Goal: Task Accomplishment & Management: Use online tool/utility

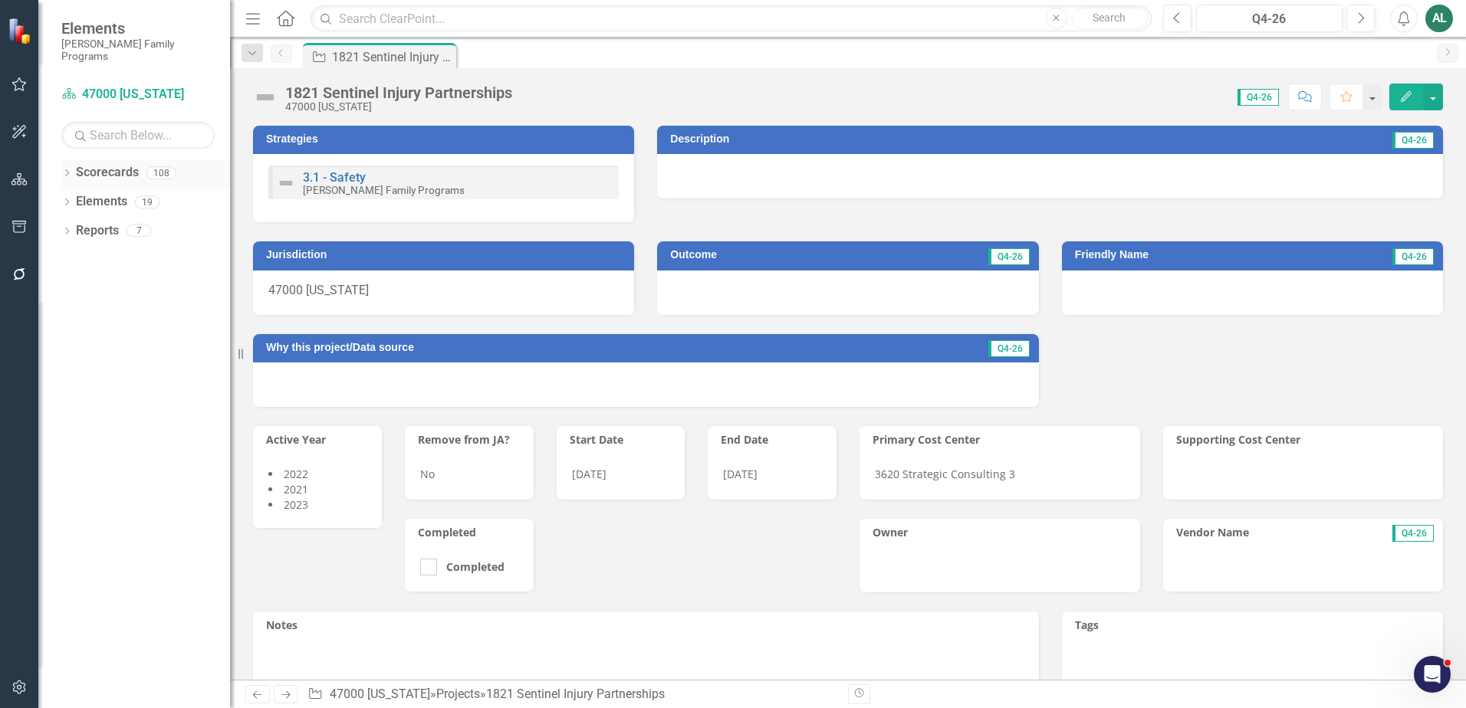
click at [69, 170] on icon "Dropdown" at bounding box center [66, 174] width 11 height 8
click at [73, 197] on icon "Dropdown" at bounding box center [74, 201] width 11 height 9
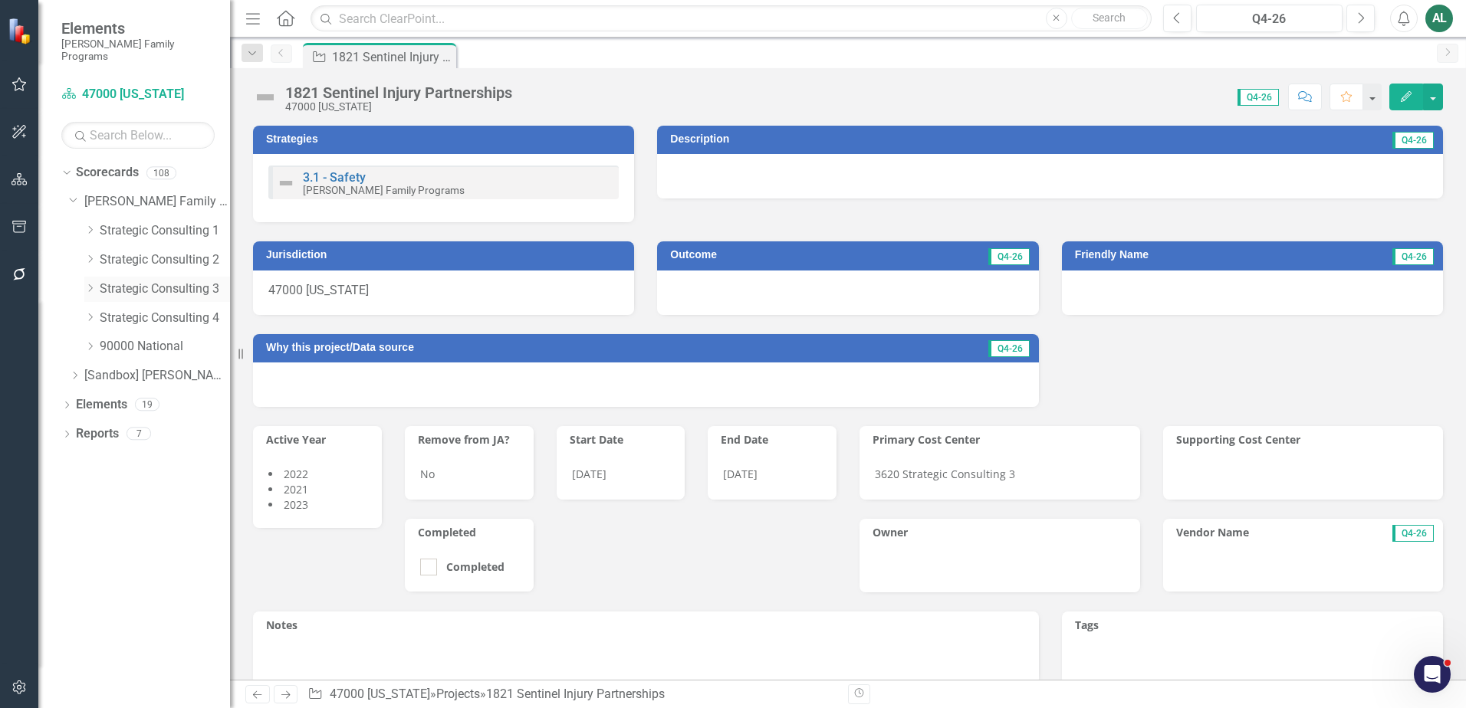
click at [108, 281] on link "Strategic Consulting 3" at bounding box center [165, 290] width 130 height 18
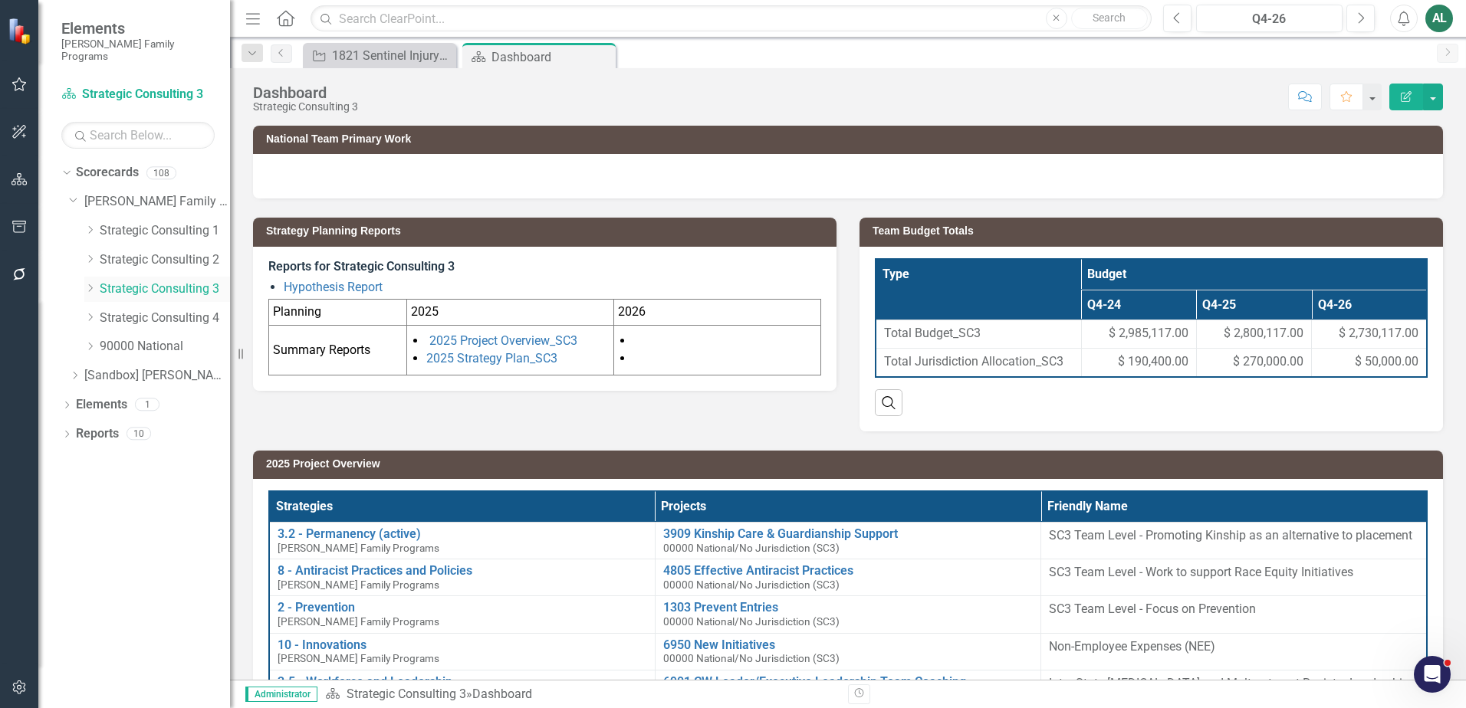
click at [91, 284] on icon "Dropdown" at bounding box center [89, 288] width 11 height 9
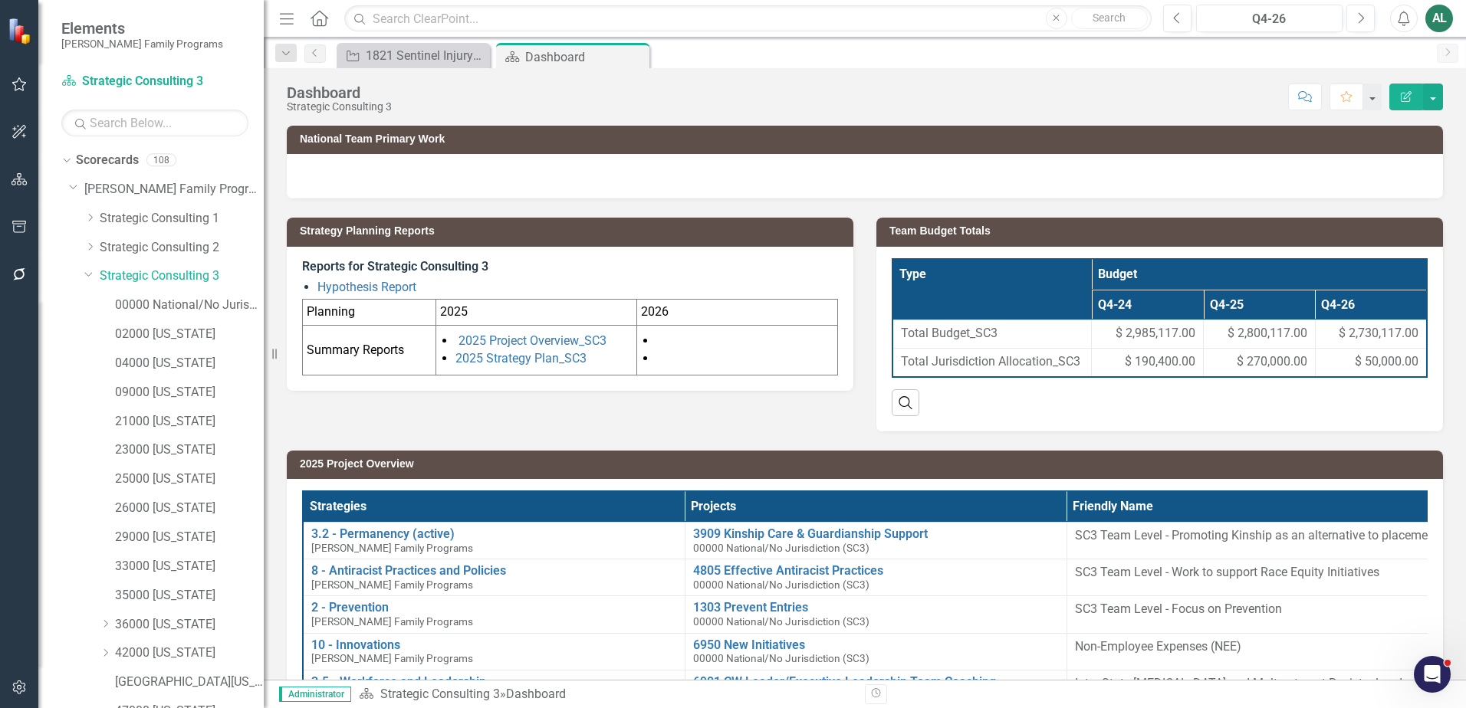
drag, startPoint x: 233, startPoint y: 465, endPoint x: 291, endPoint y: 459, distance: 58.6
click at [276, 459] on div "Resize" at bounding box center [270, 354] width 12 height 708
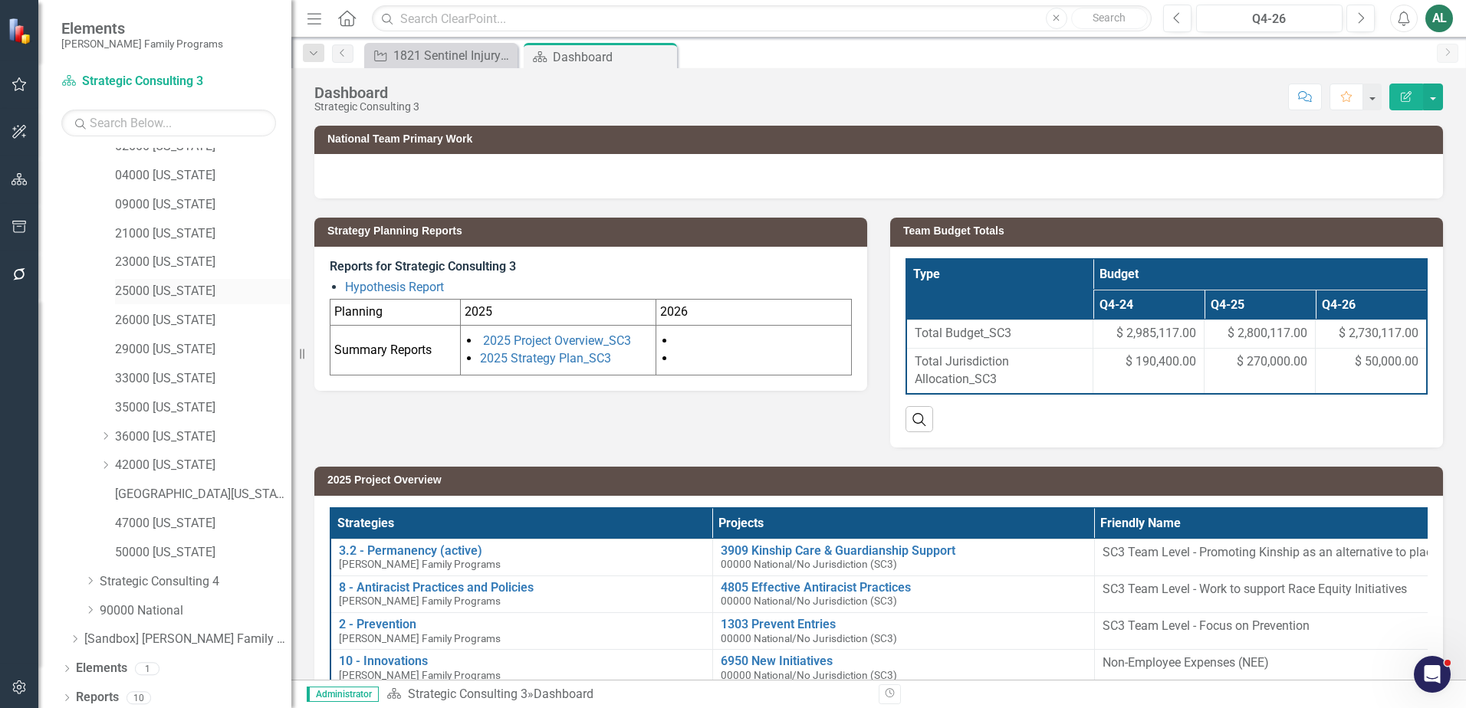
scroll to position [194, 0]
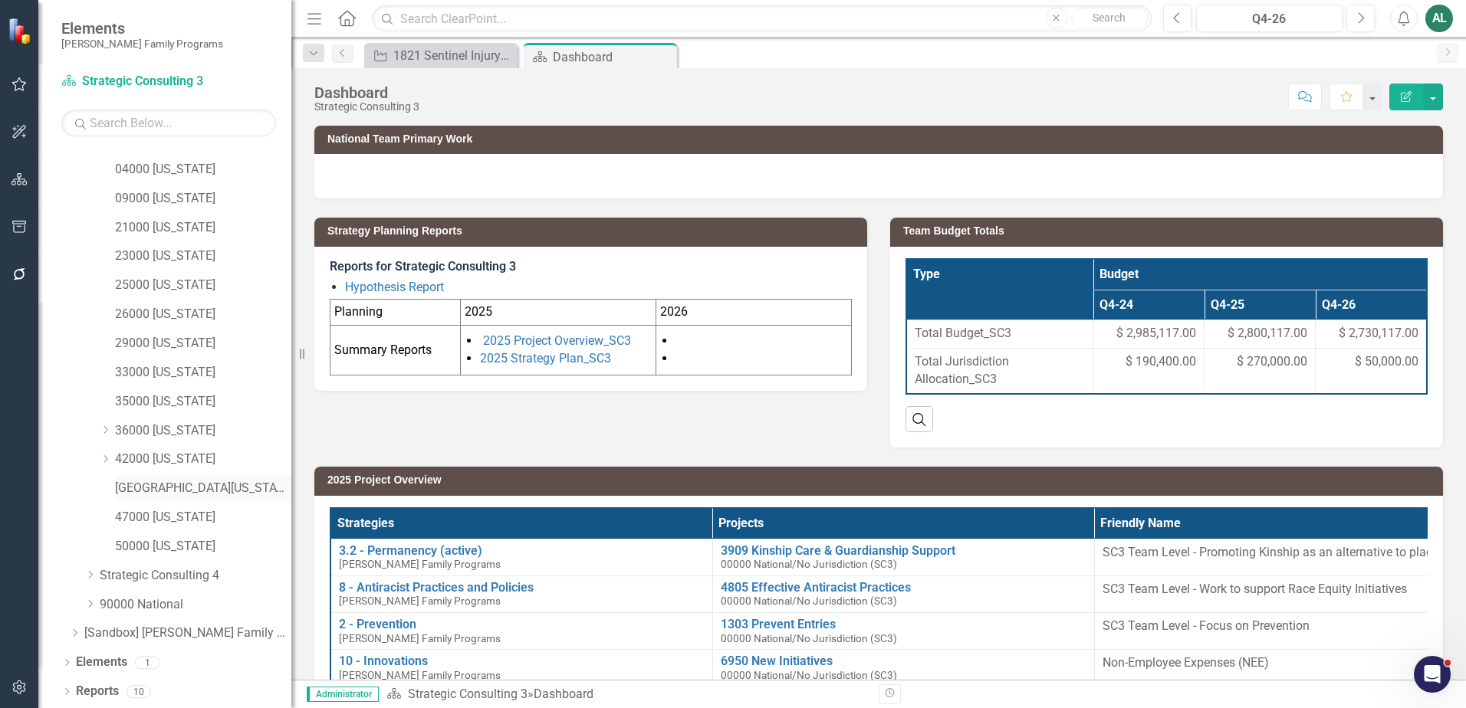
click at [227, 491] on link "[GEOGRAPHIC_DATA][US_STATE]" at bounding box center [203, 489] width 176 height 18
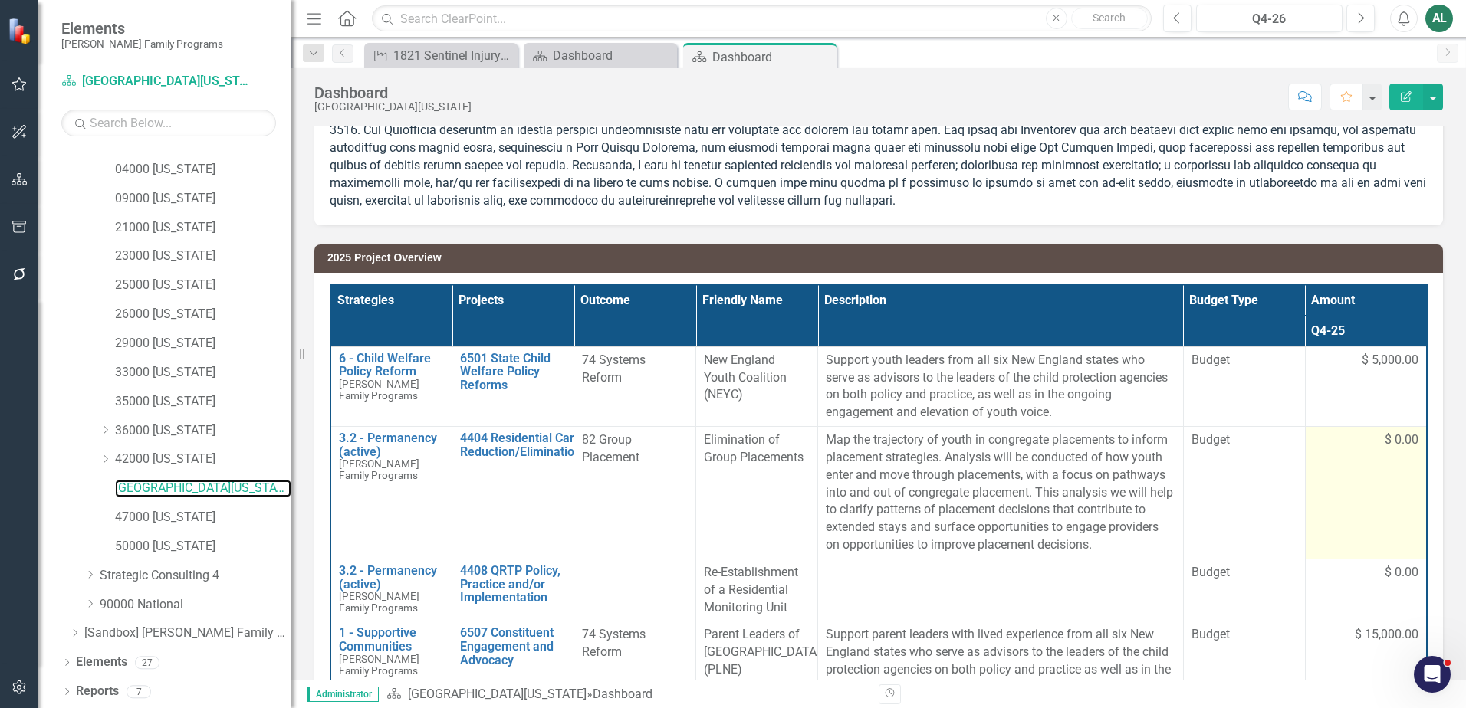
scroll to position [488, 0]
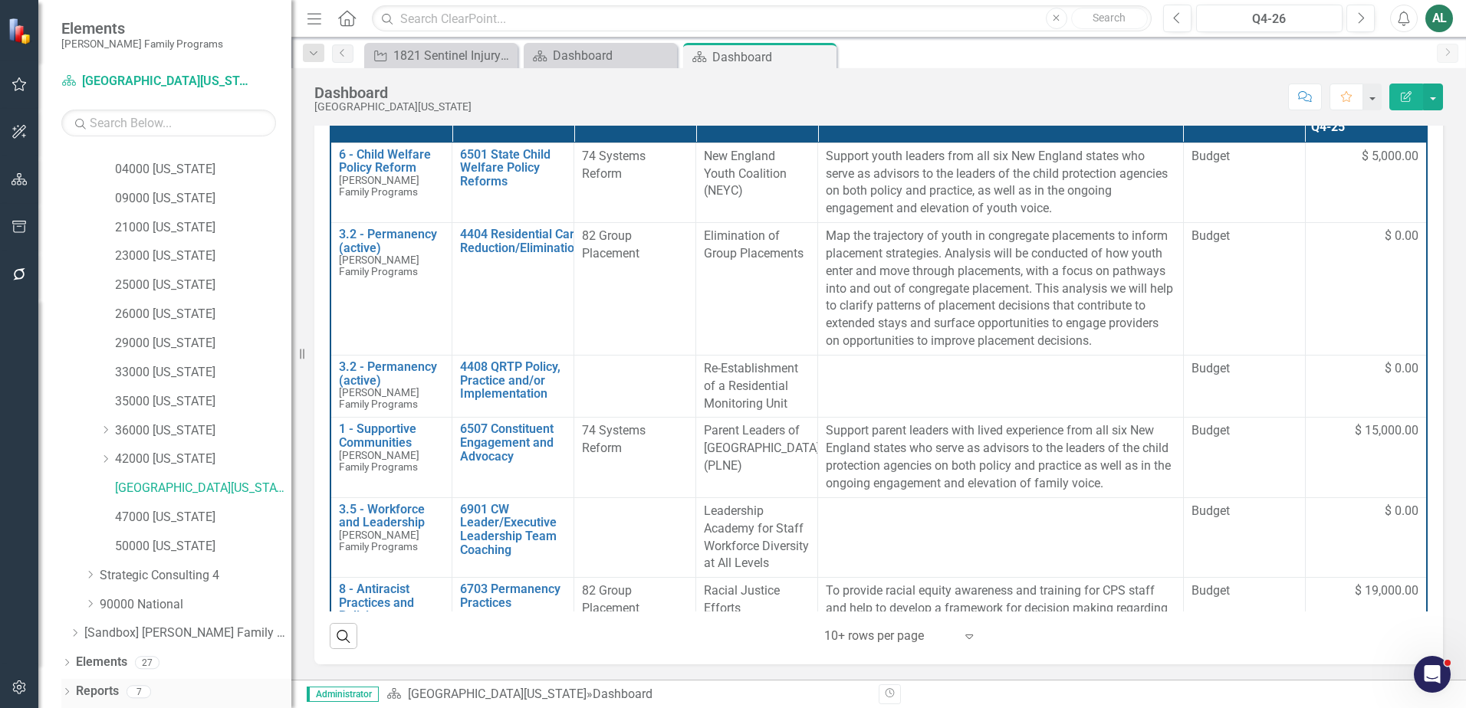
click at [65, 688] on div "Dropdown" at bounding box center [66, 693] width 11 height 13
click at [64, 659] on div "Dropdown" at bounding box center [66, 665] width 11 height 13
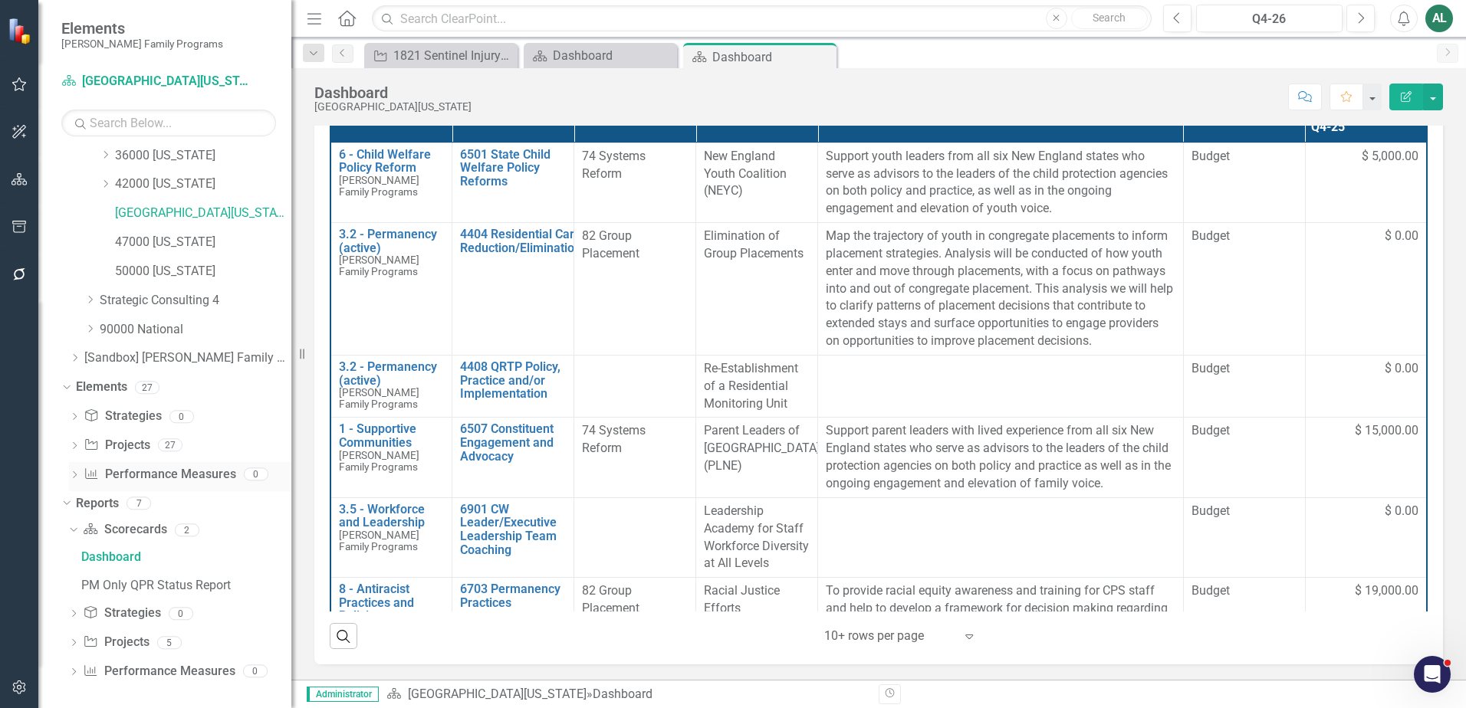
scroll to position [472, 0]
click at [74, 444] on icon "Dropdown" at bounding box center [74, 444] width 11 height 8
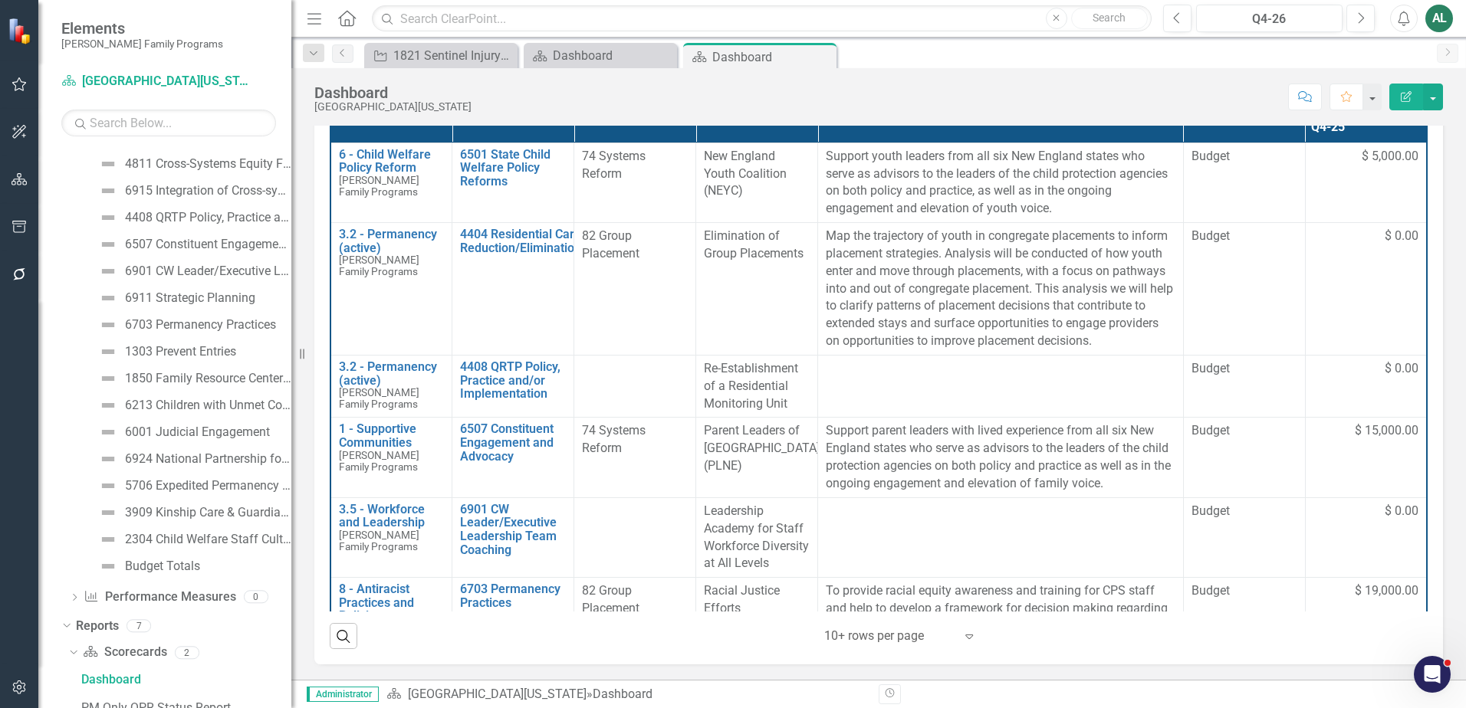
scroll to position [1197, 0]
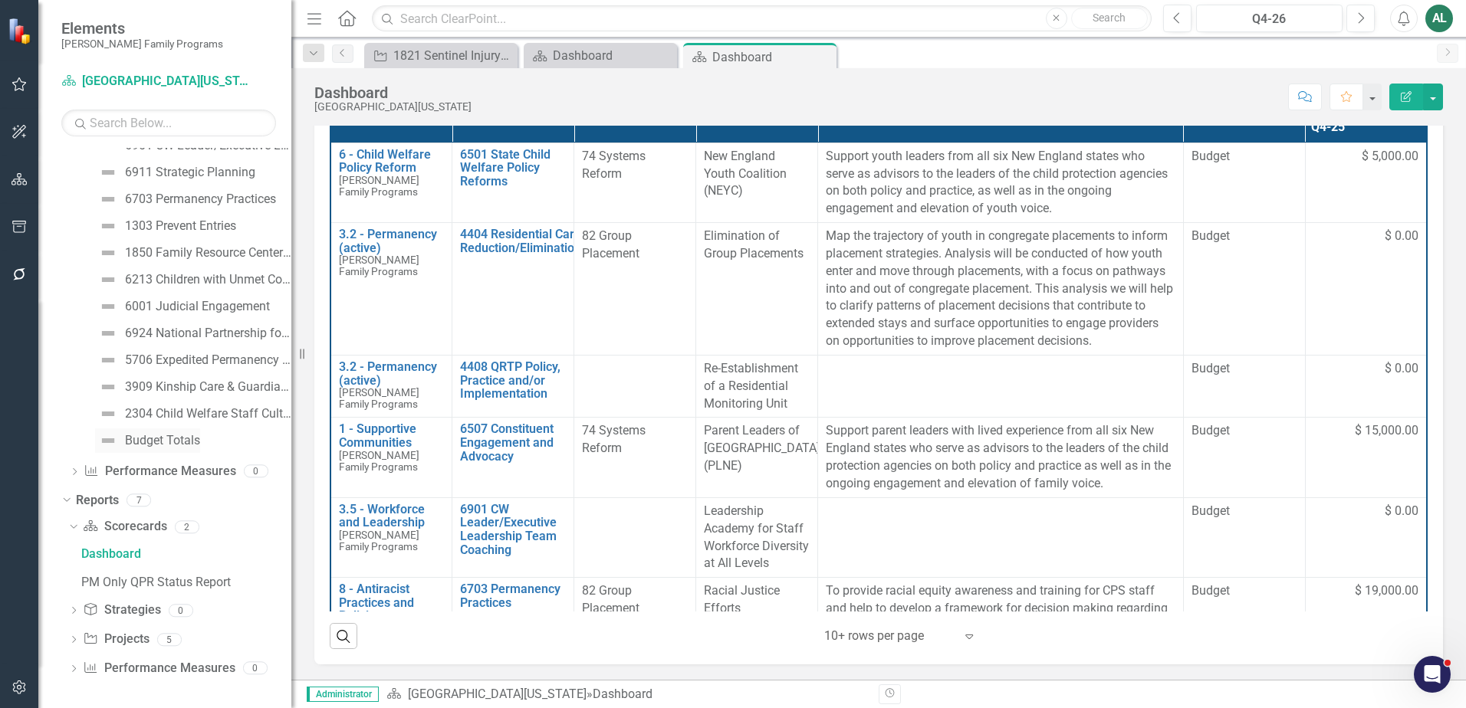
click at [189, 437] on div "Budget Totals" at bounding box center [162, 441] width 75 height 14
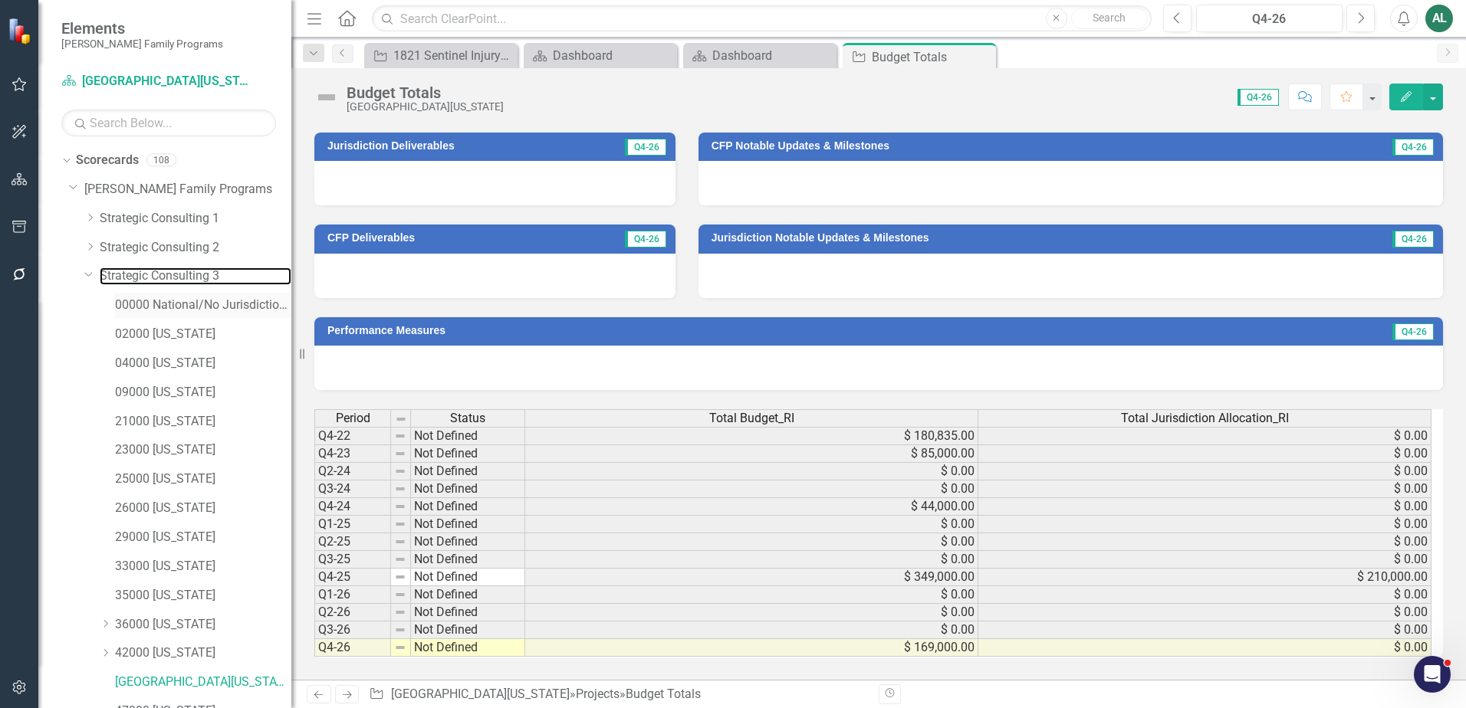
click at [202, 274] on link "Strategic Consulting 3" at bounding box center [196, 277] width 192 height 18
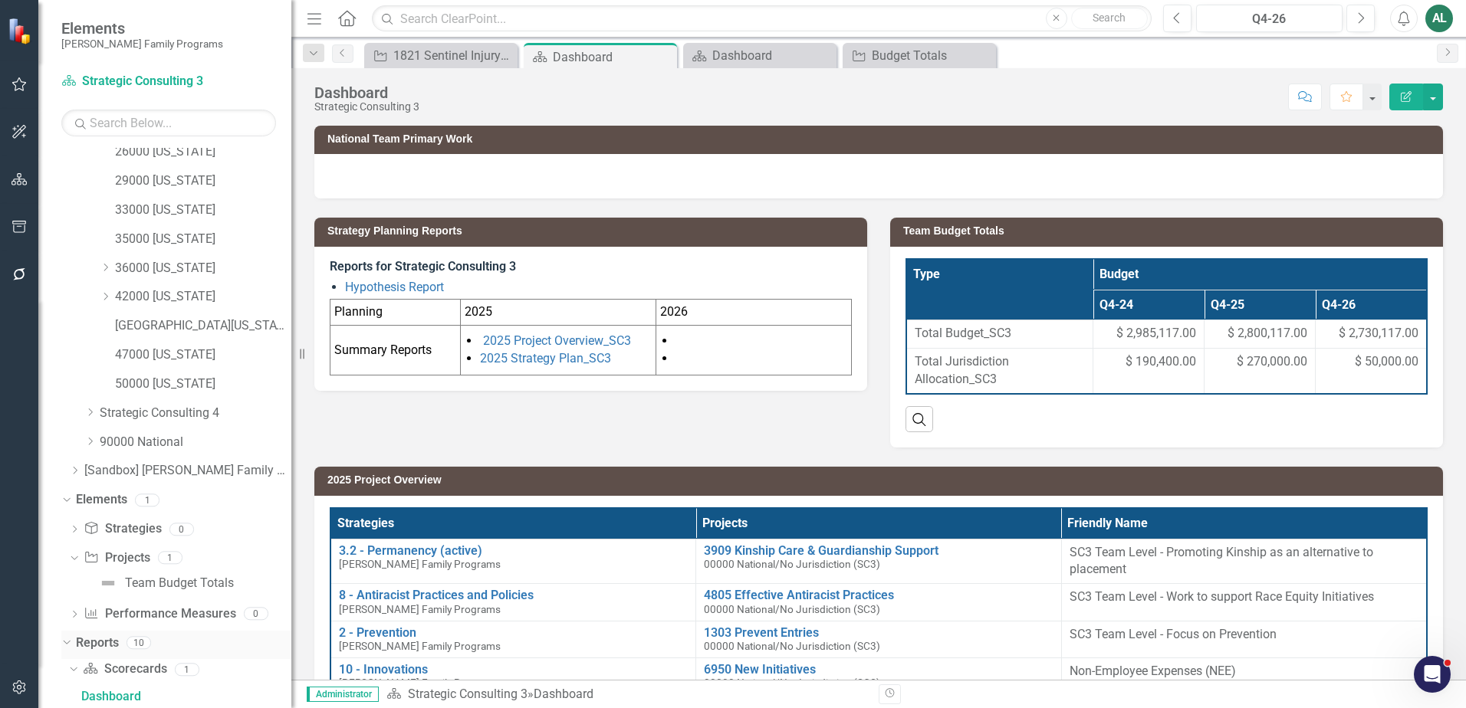
scroll to position [471, 0]
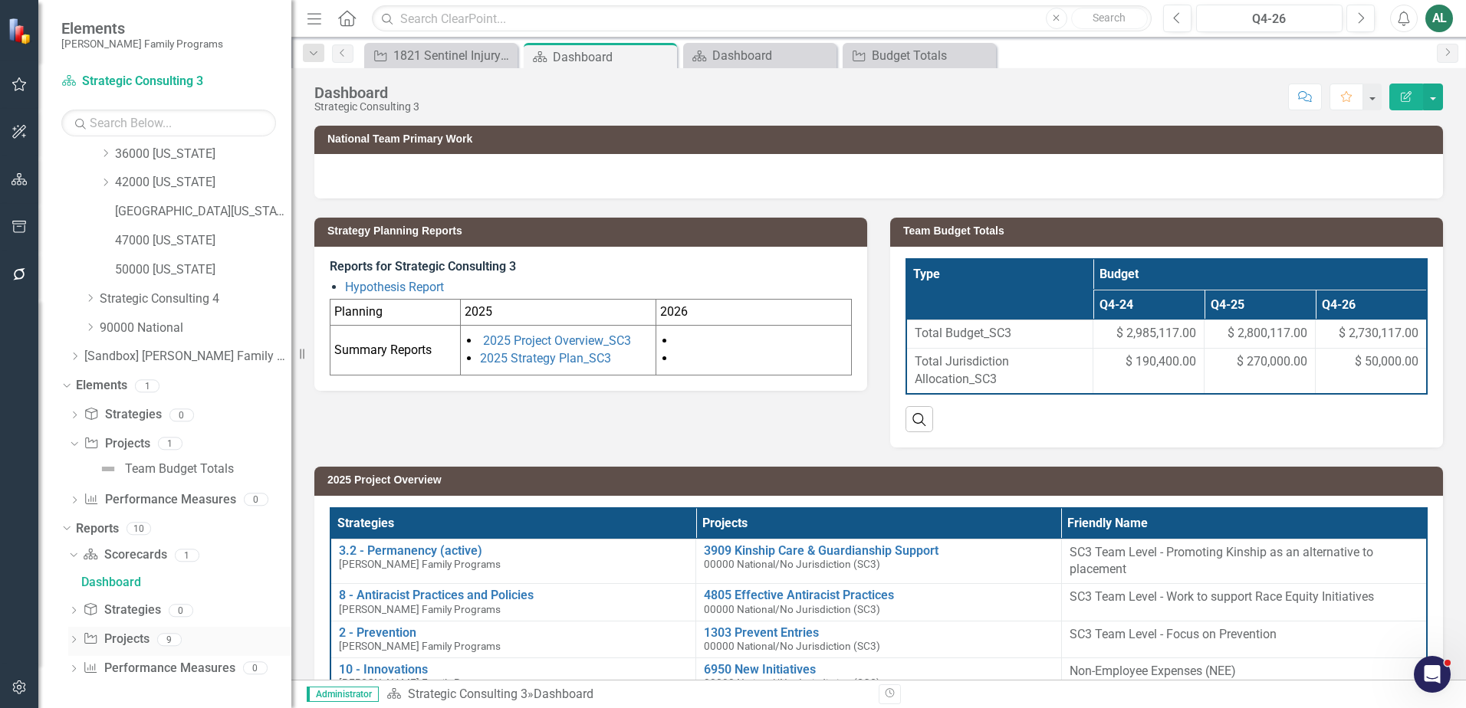
click at [71, 636] on div "Dropdown" at bounding box center [73, 642] width 11 height 13
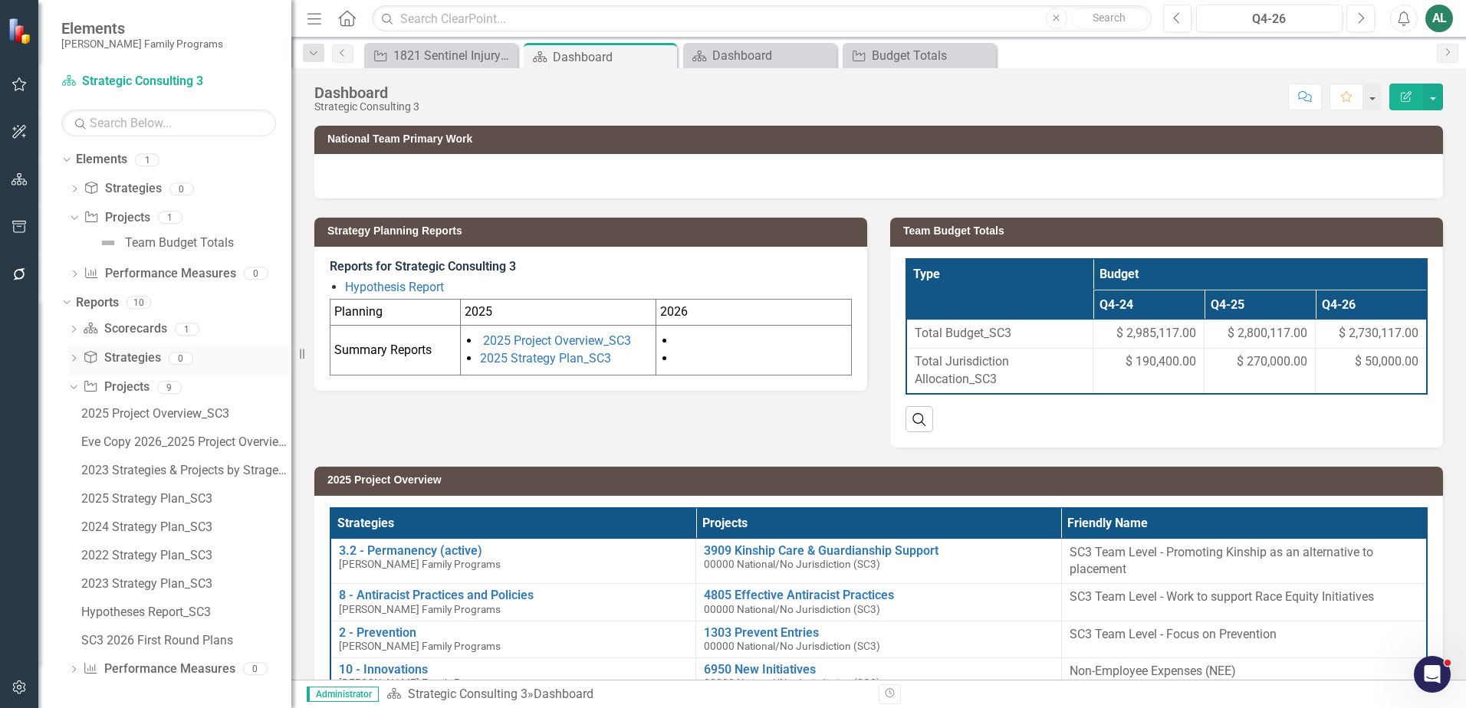
scroll to position [698, 0]
click at [145, 235] on div "Team Budget Totals" at bounding box center [179, 242] width 109 height 14
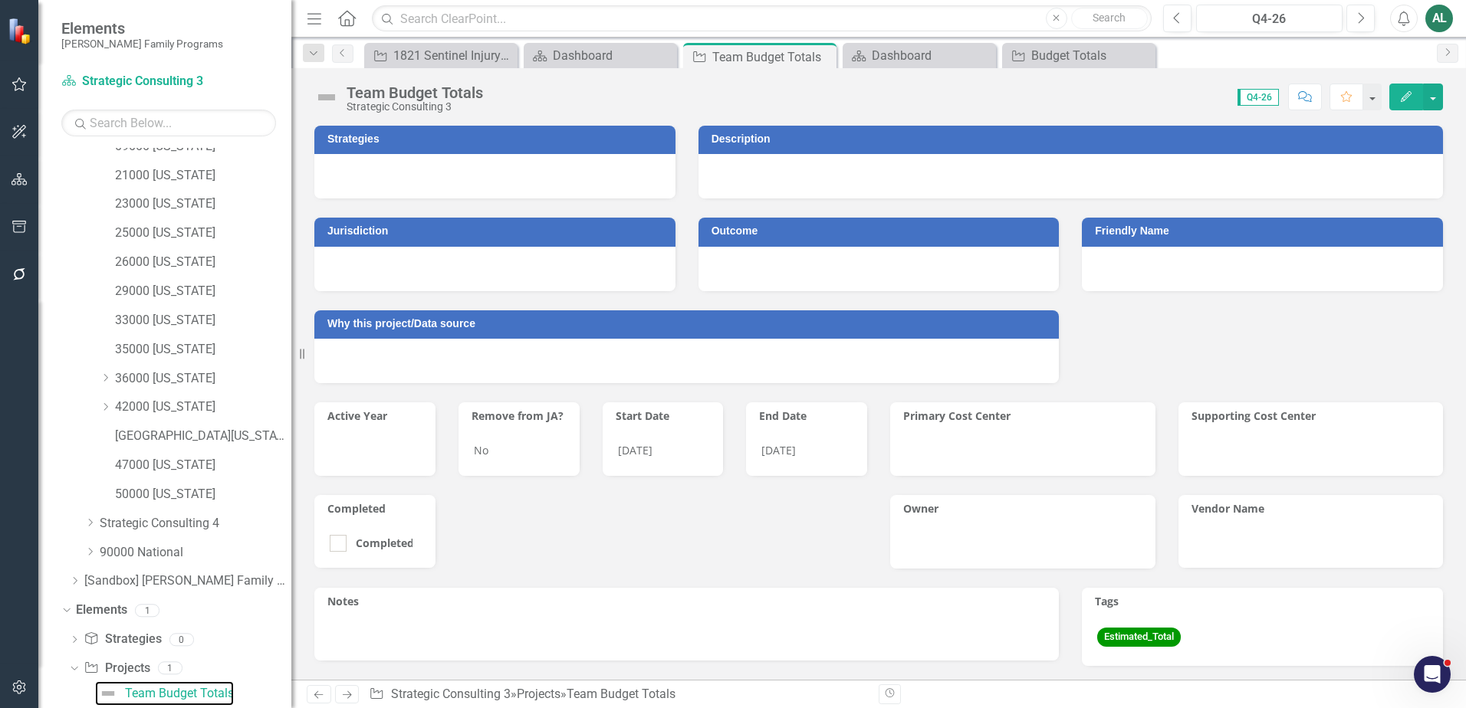
scroll to position [244, 0]
click at [1399, 94] on icon "Edit" at bounding box center [1406, 96] width 14 height 11
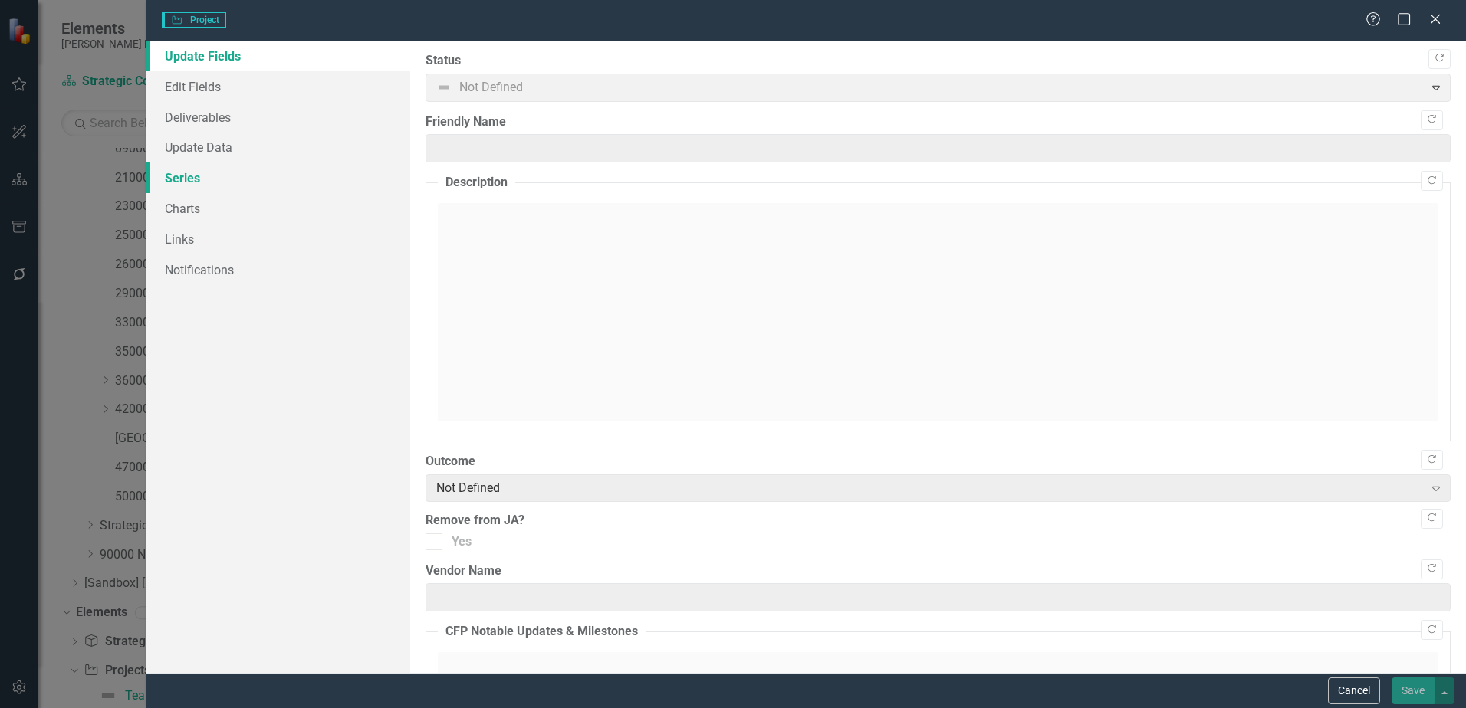
click at [225, 176] on link "Series" at bounding box center [278, 178] width 264 height 31
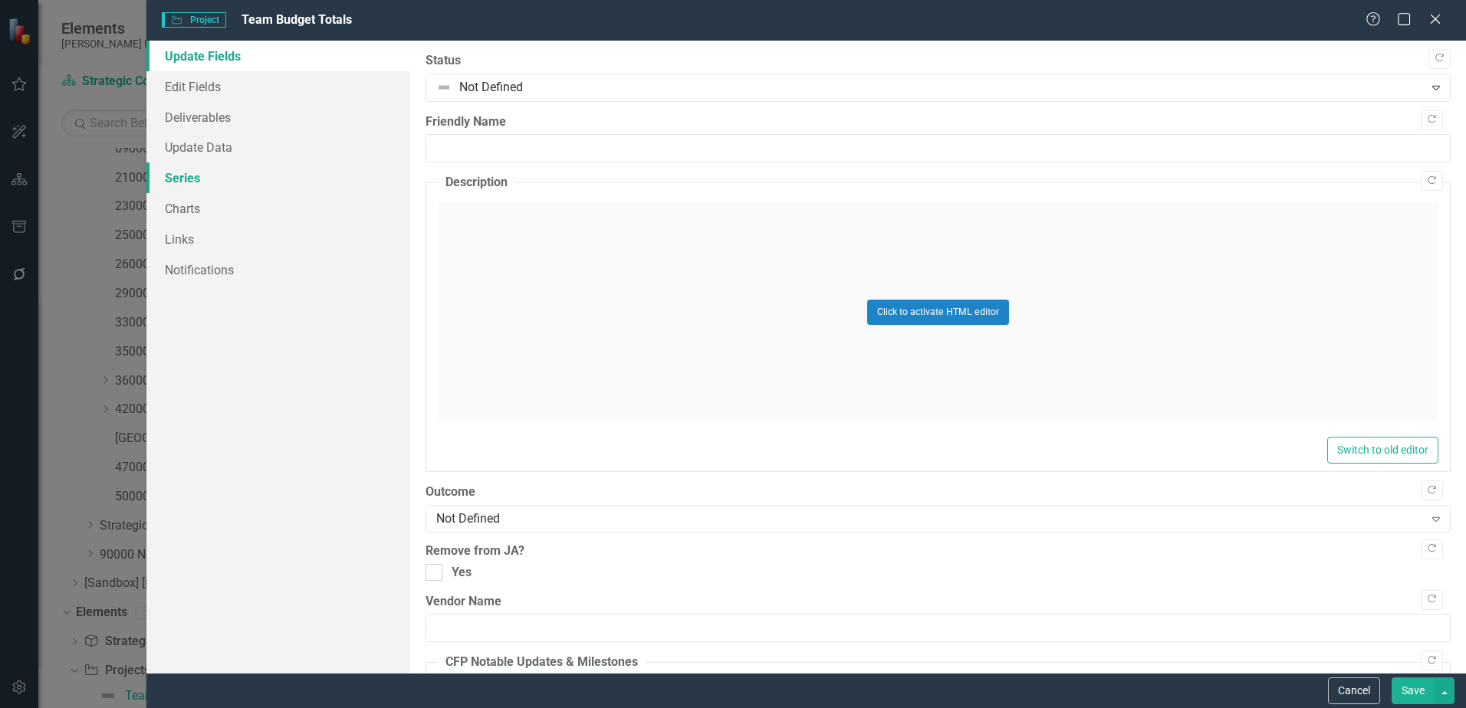
click at [202, 172] on link "Series" at bounding box center [278, 178] width 264 height 31
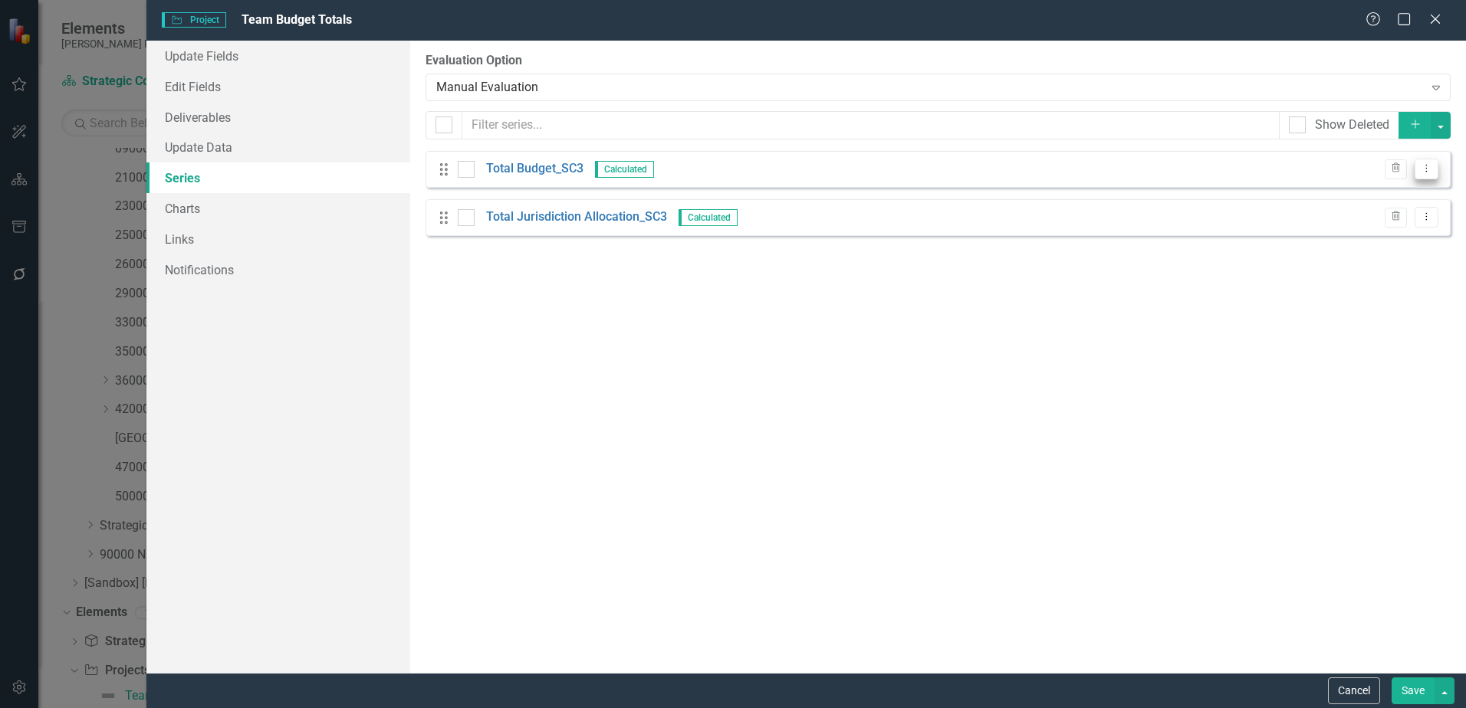
click at [1421, 172] on icon "Dropdown Menu" at bounding box center [1426, 168] width 13 height 10
click at [1405, 195] on link "Edit Edit Measure Series" at bounding box center [1350, 194] width 174 height 28
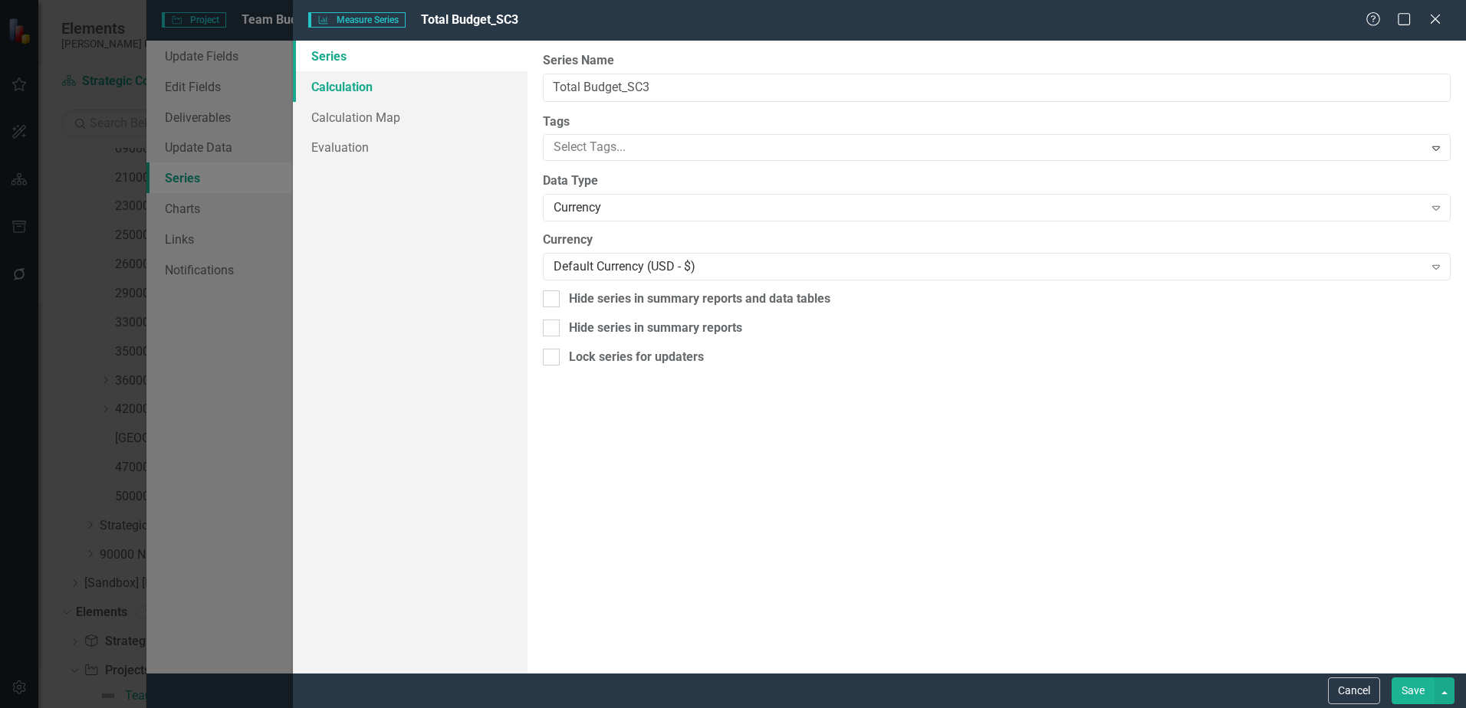
click at [354, 93] on link "Calculation" at bounding box center [410, 86] width 235 height 31
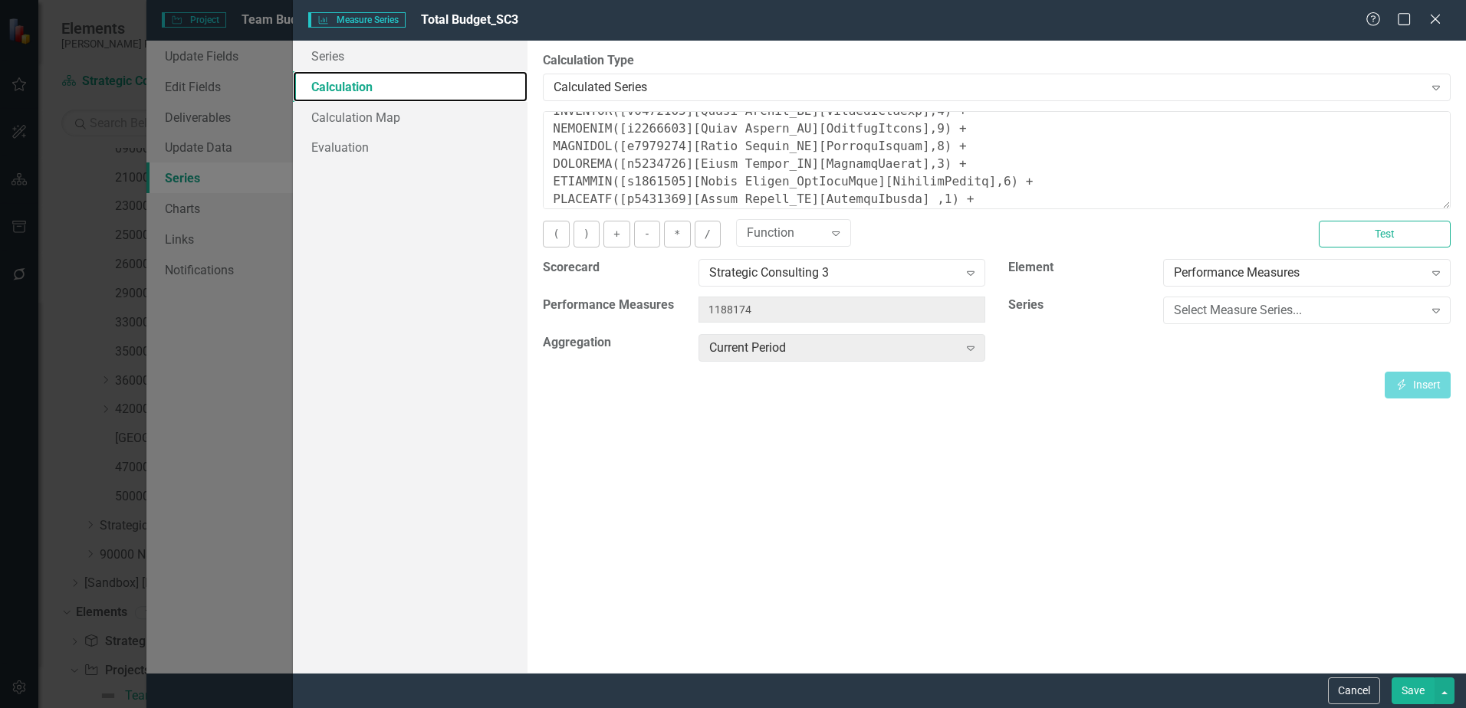
scroll to position [230, 0]
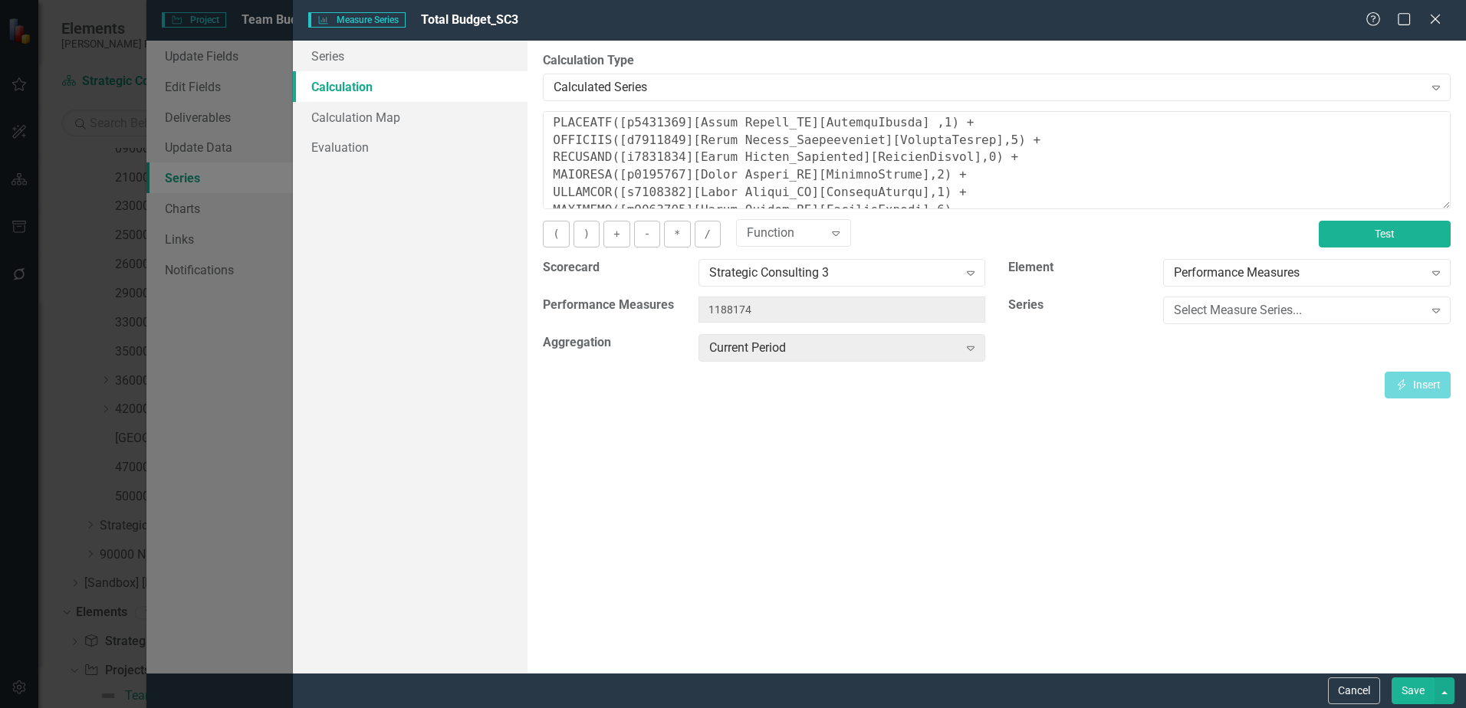
click at [1409, 232] on button "Test" at bounding box center [1385, 234] width 132 height 27
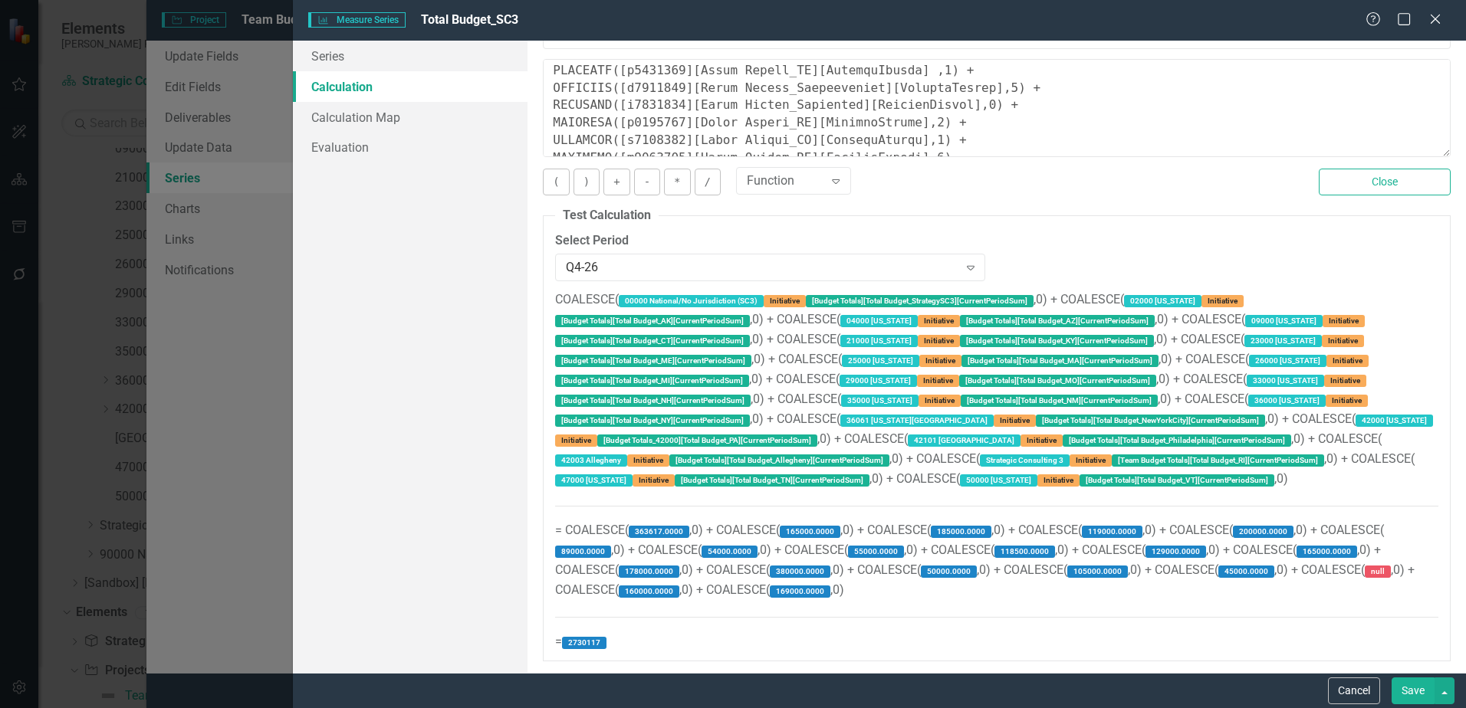
scroll to position [245, 0]
click at [1319, 189] on button "Close" at bounding box center [1385, 182] width 132 height 27
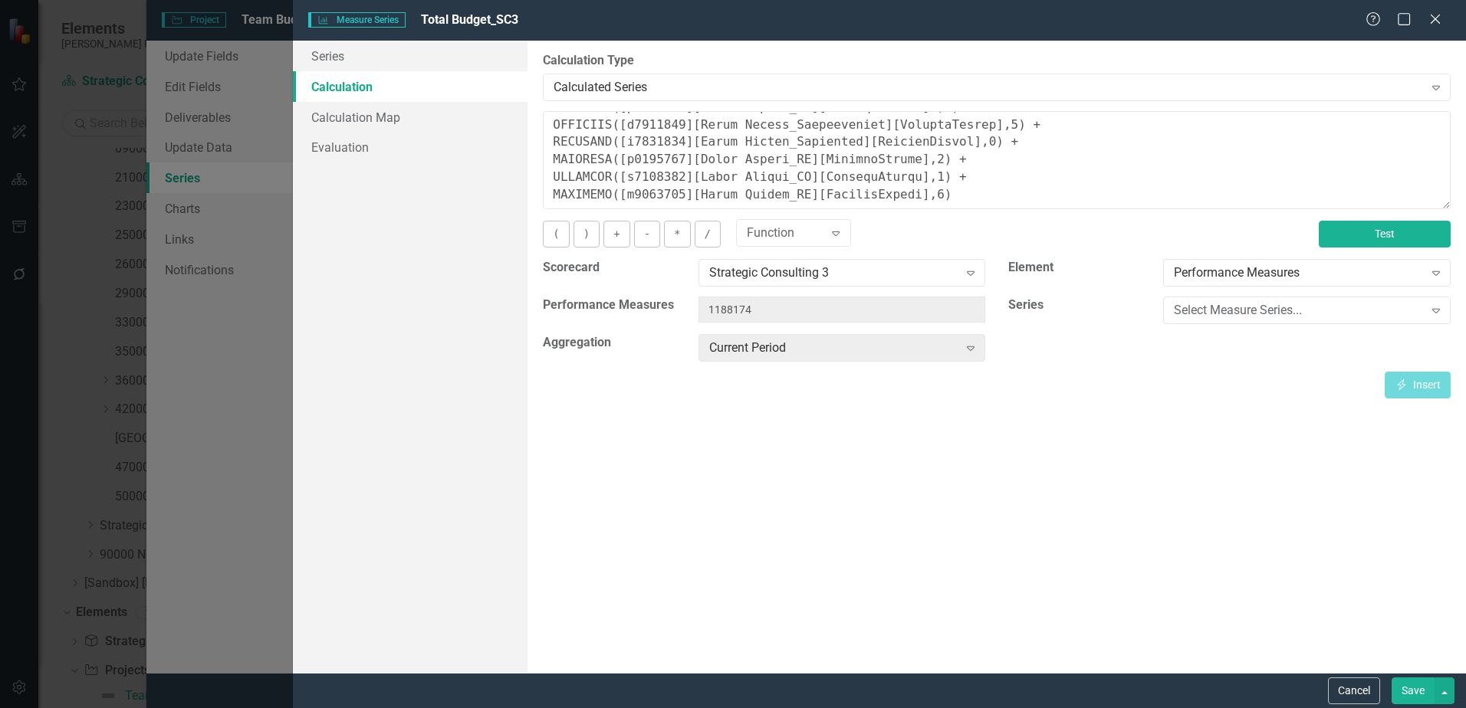
scroll to position [0, 0]
click at [838, 460] on div "By default, series in ClearPoint are not calculated. So, if you leave the form …" at bounding box center [996, 357] width 938 height 632
click at [999, 611] on div "By default, series in ClearPoint are not calculated. So, if you leave the form …" at bounding box center [996, 357] width 938 height 632
click at [1414, 233] on button "Test" at bounding box center [1385, 234] width 132 height 27
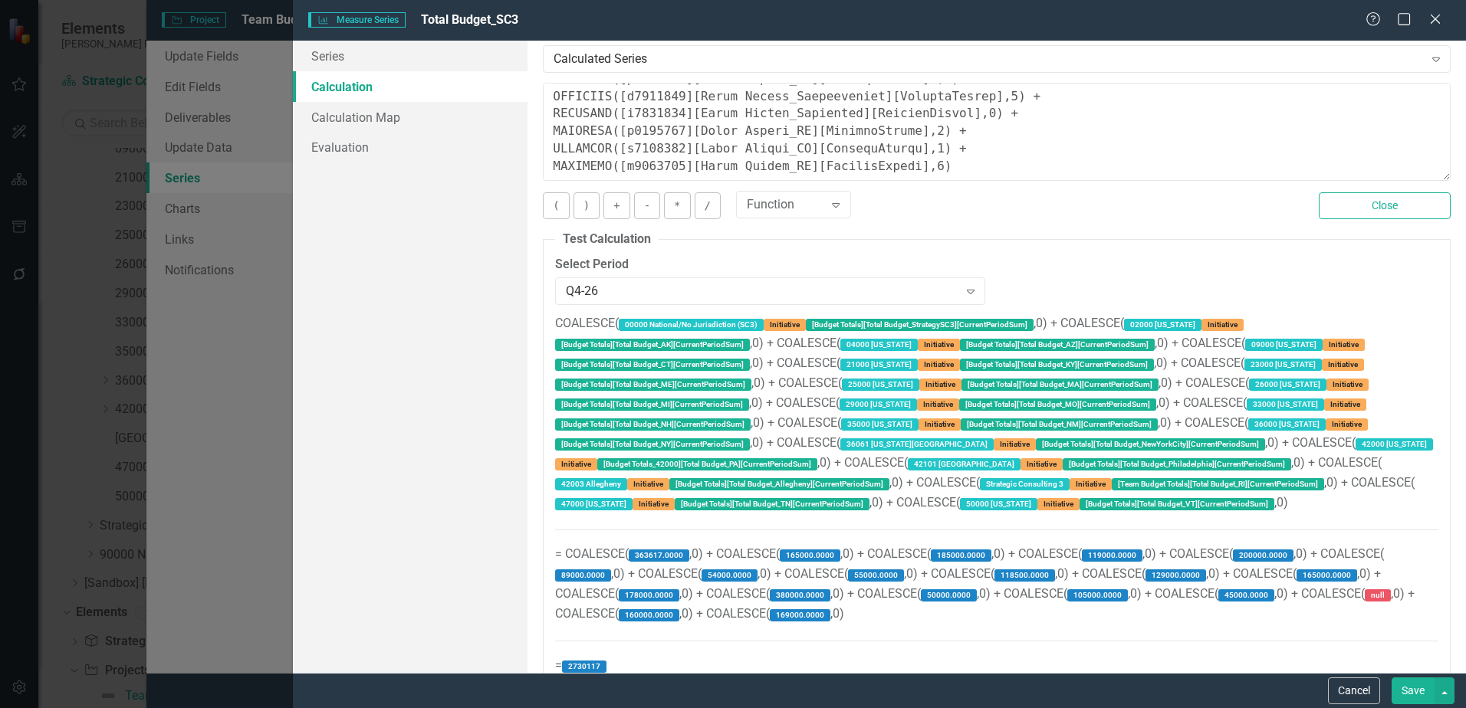
scroll to position [52, 0]
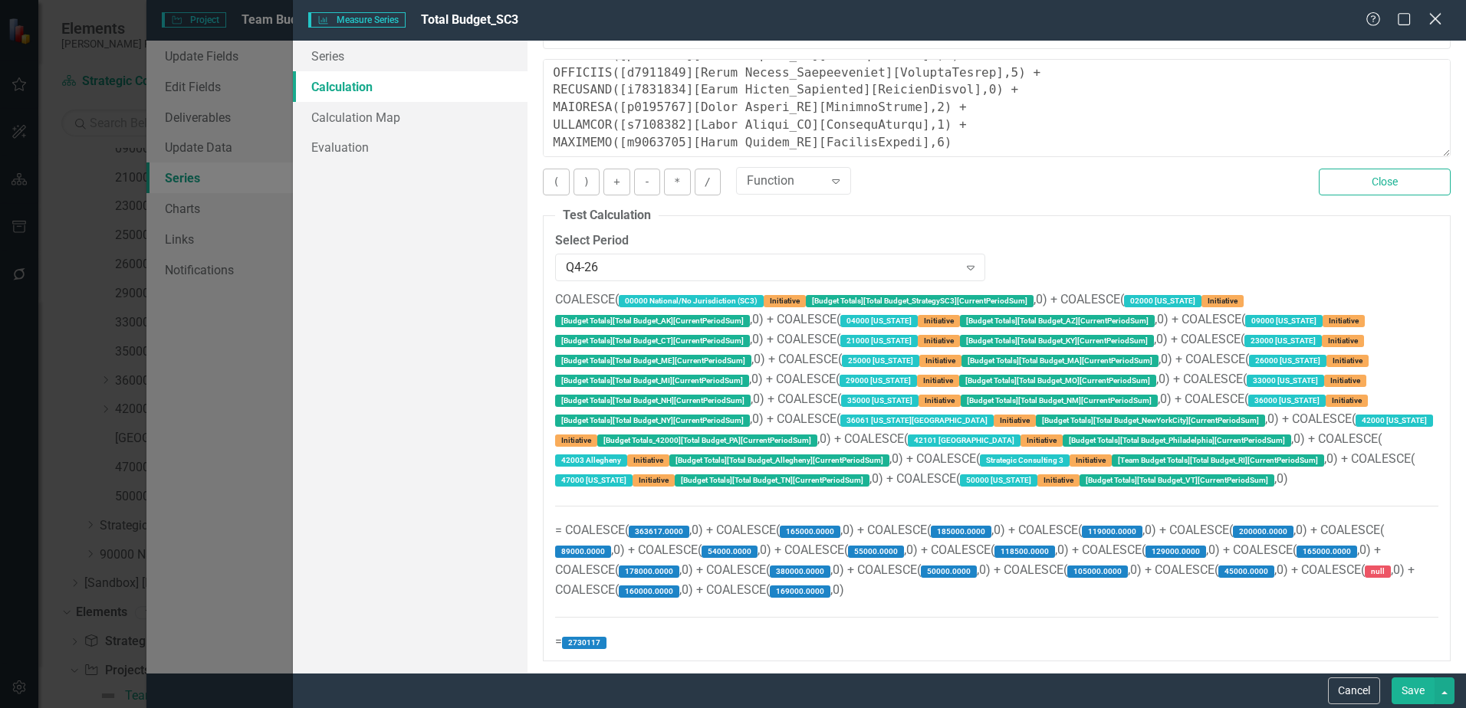
click at [1437, 21] on icon at bounding box center [1434, 18] width 11 height 11
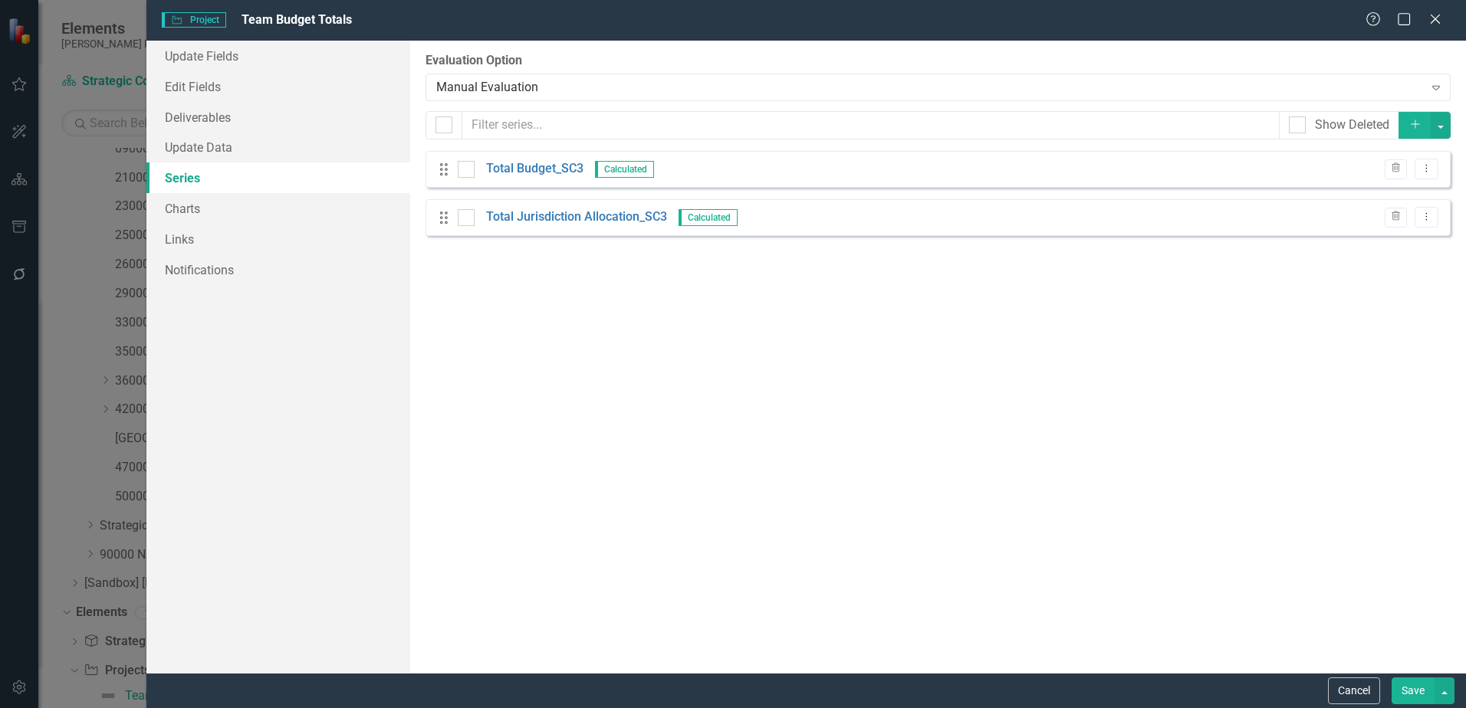
click at [631, 372] on div "From this page, you can add, edit, delete, or duplicate the measure series for …" at bounding box center [938, 357] width 1056 height 632
click at [1352, 697] on button "Cancel" at bounding box center [1354, 691] width 52 height 27
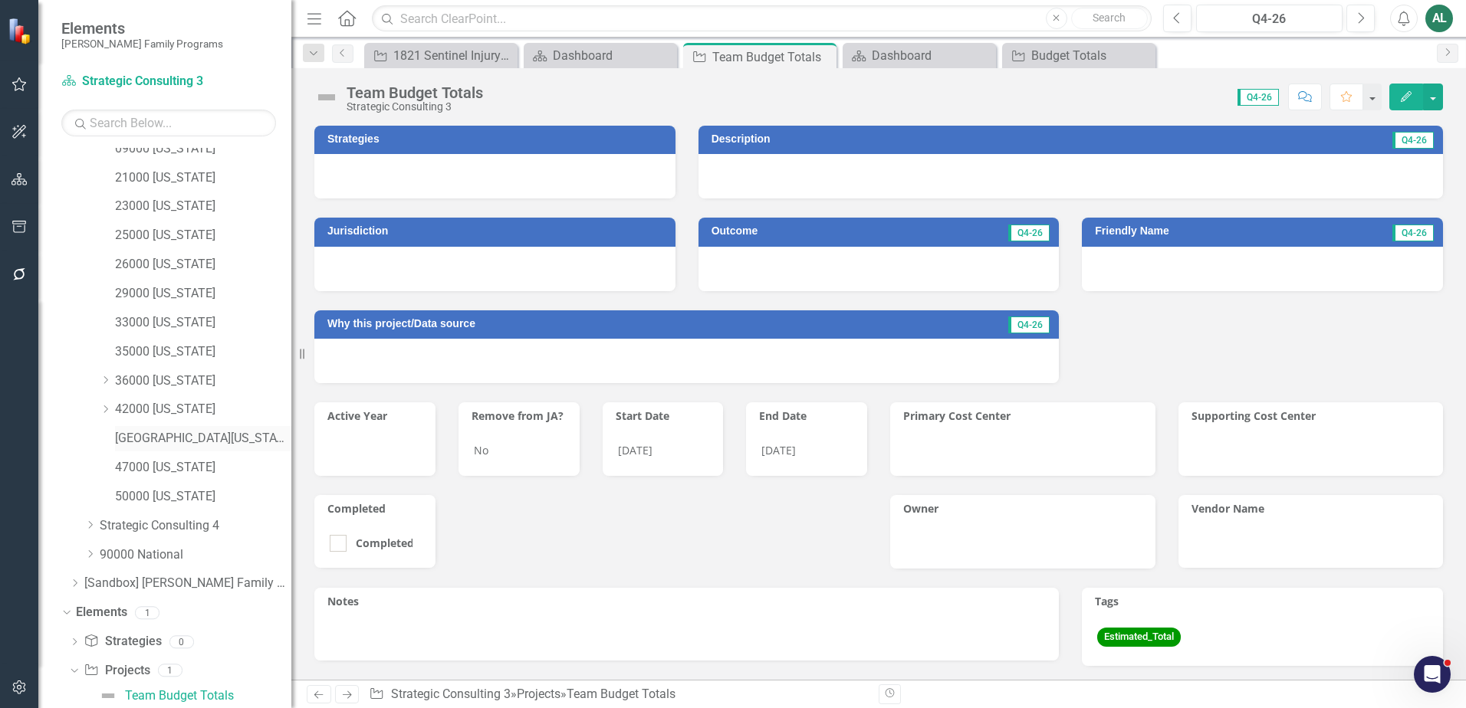
click at [178, 441] on link "[GEOGRAPHIC_DATA][US_STATE]" at bounding box center [203, 439] width 176 height 18
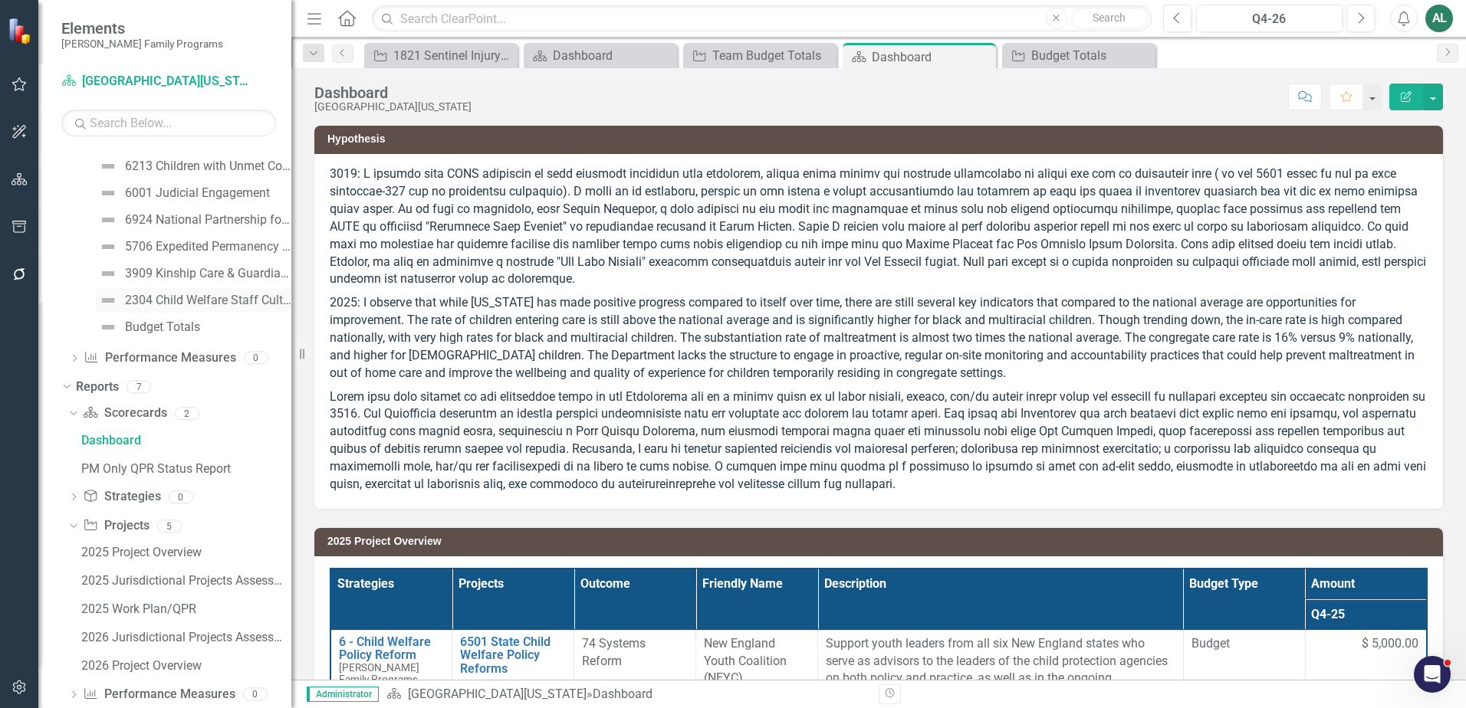
scroll to position [1336, 0]
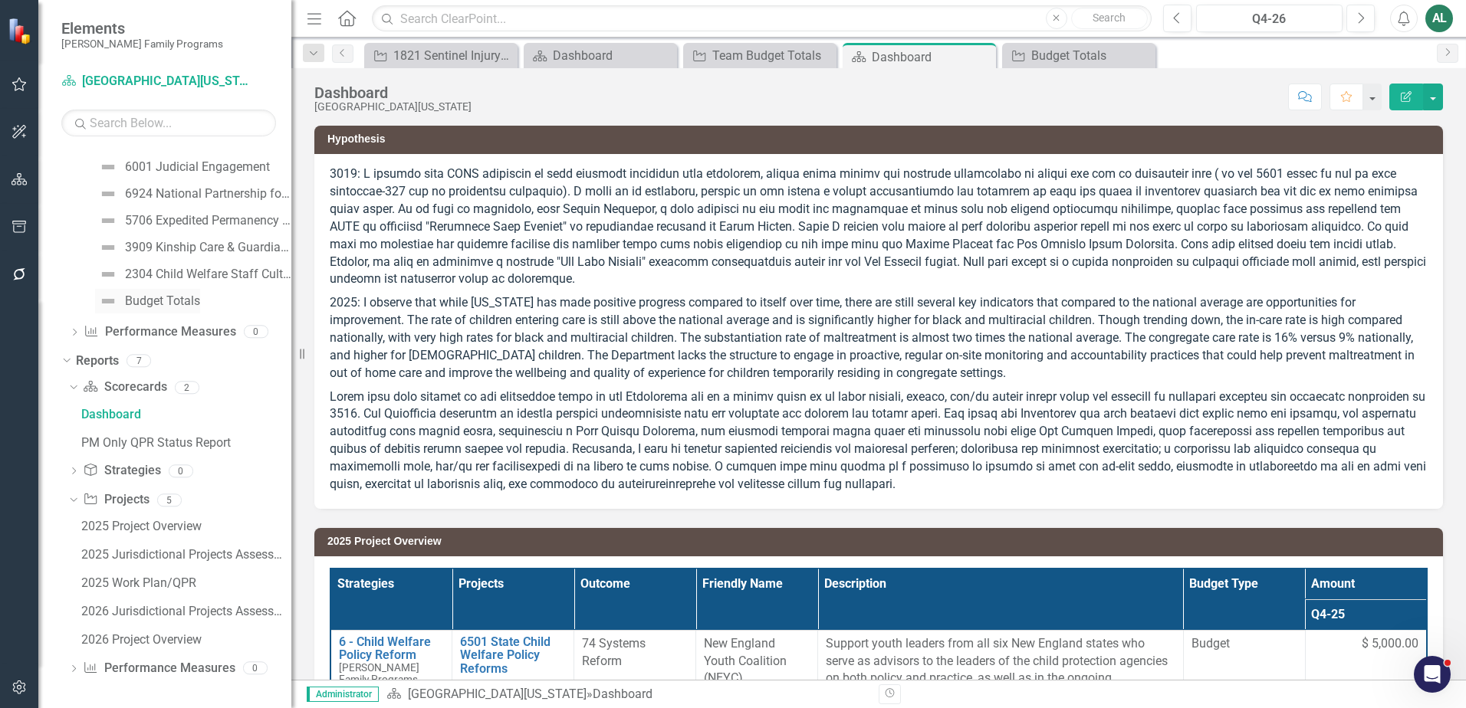
click at [159, 297] on div "Budget Totals" at bounding box center [162, 301] width 75 height 14
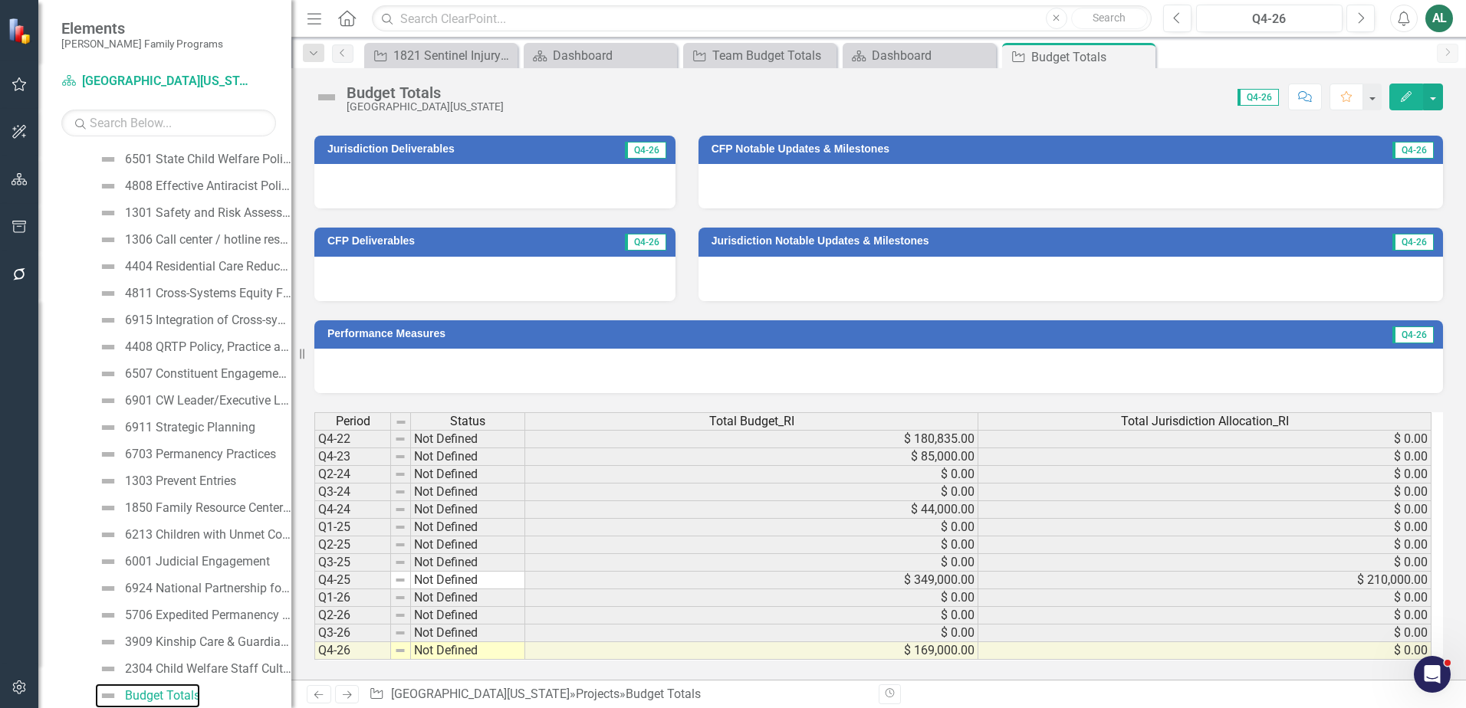
scroll to position [553, 0]
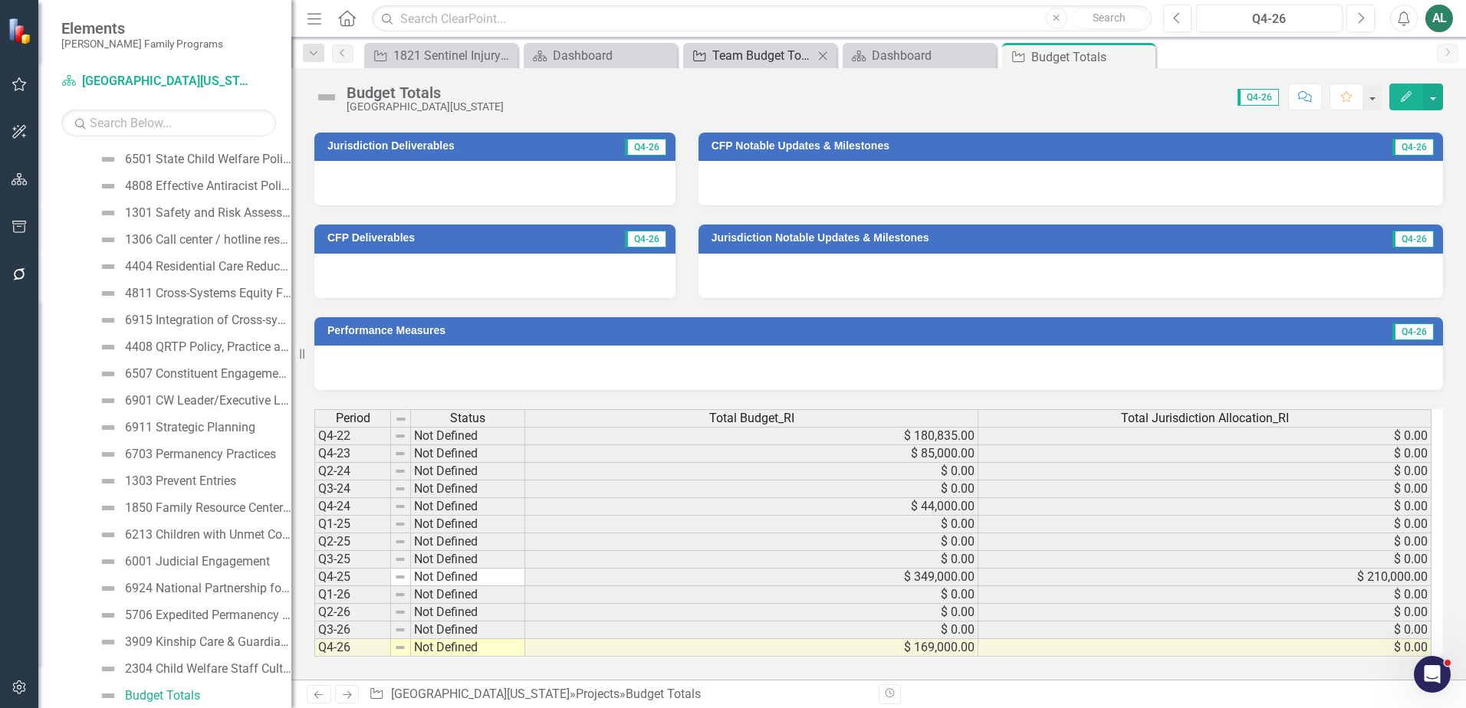
click at [795, 51] on div "Team Budget Totals" at bounding box center [762, 55] width 101 height 19
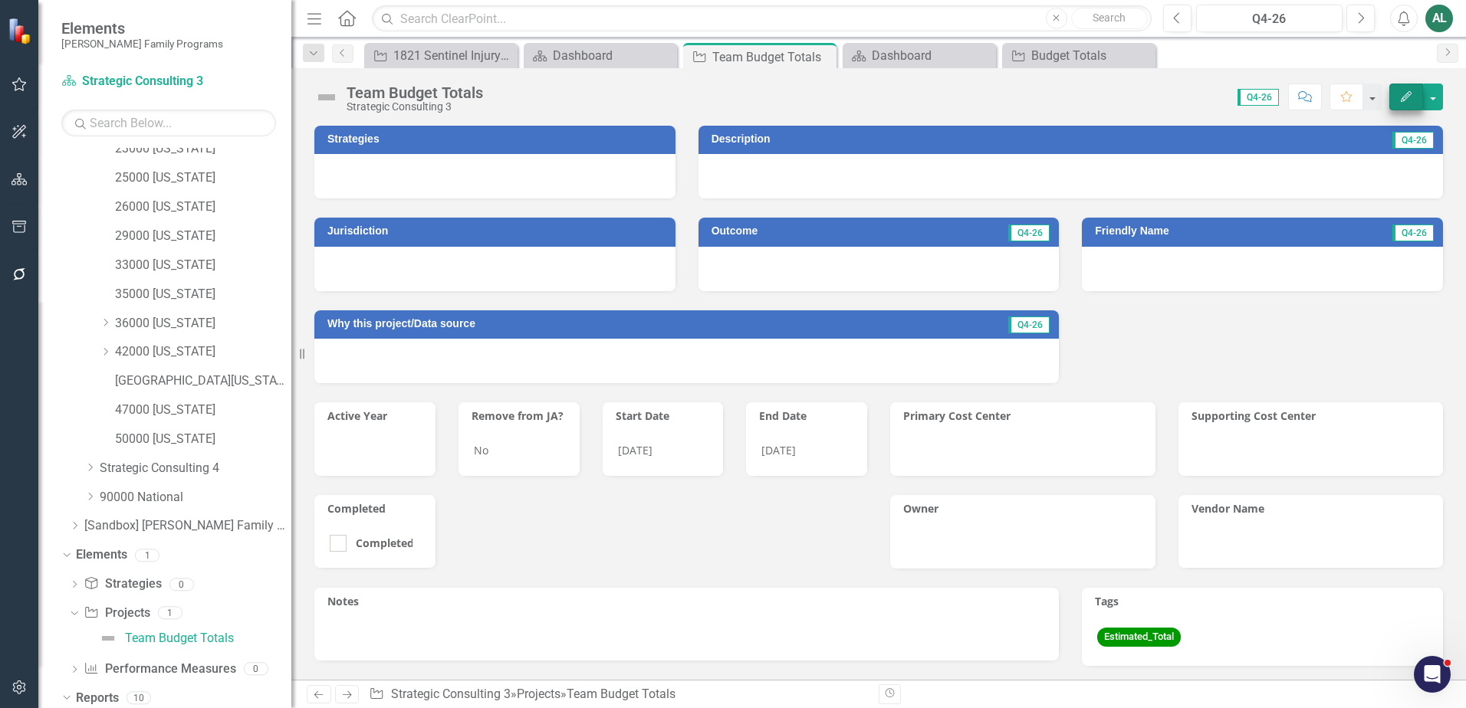
scroll to position [244, 0]
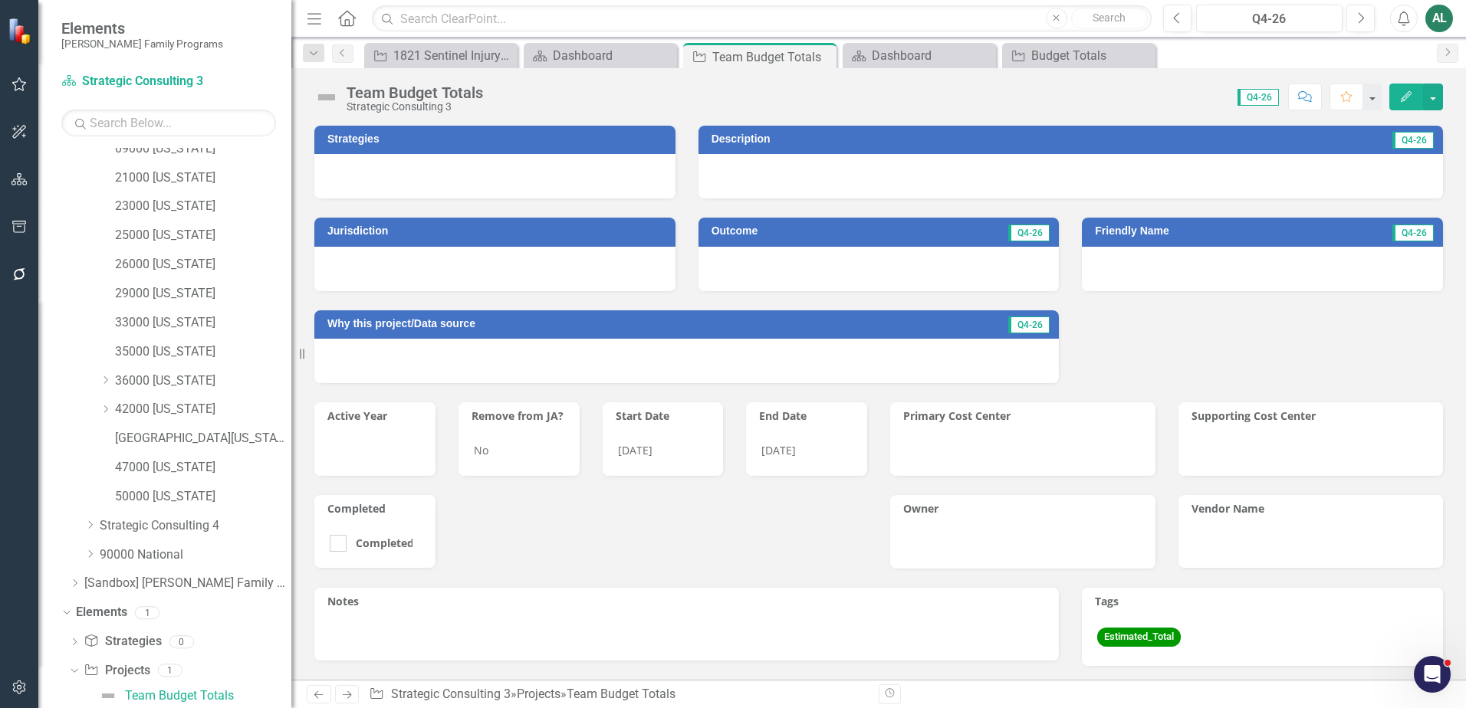
click at [1411, 100] on icon "Edit" at bounding box center [1406, 96] width 14 height 11
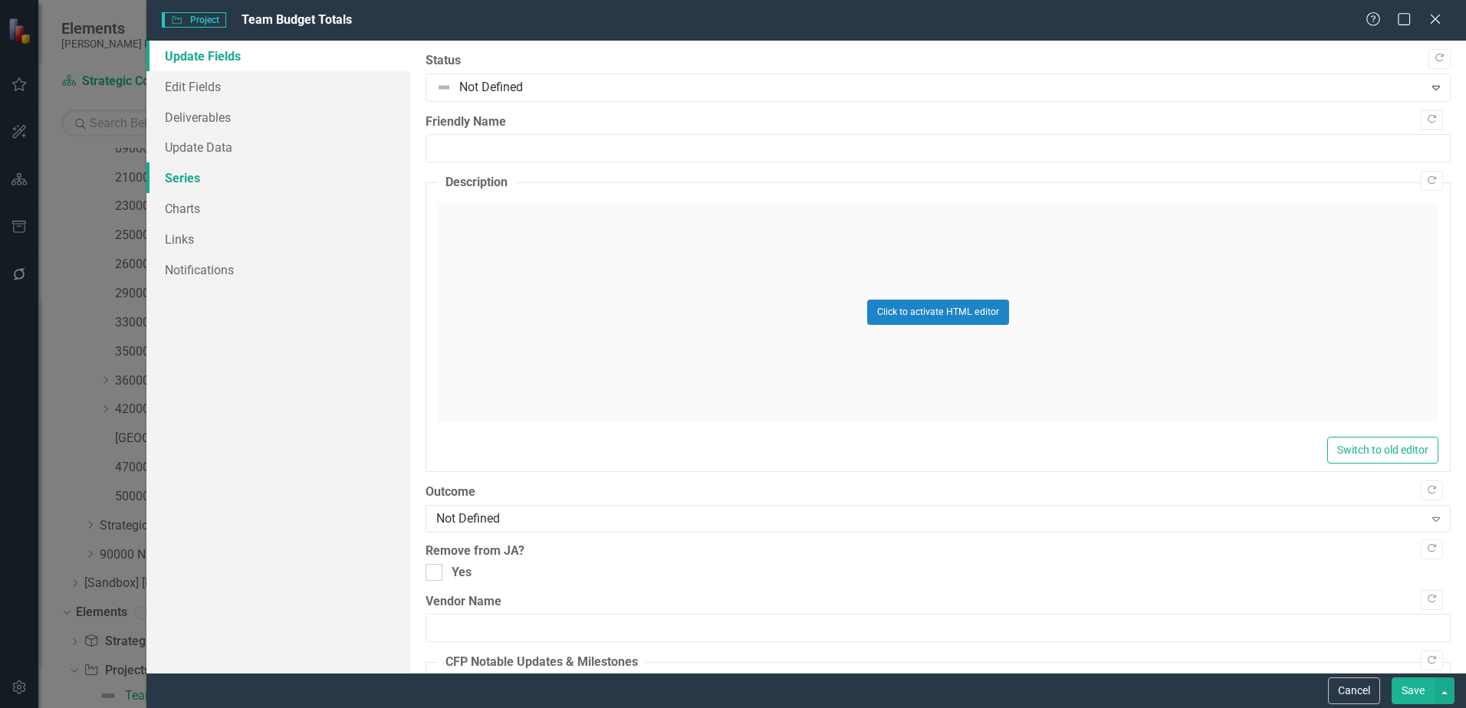
click at [213, 166] on link "Series" at bounding box center [278, 178] width 264 height 31
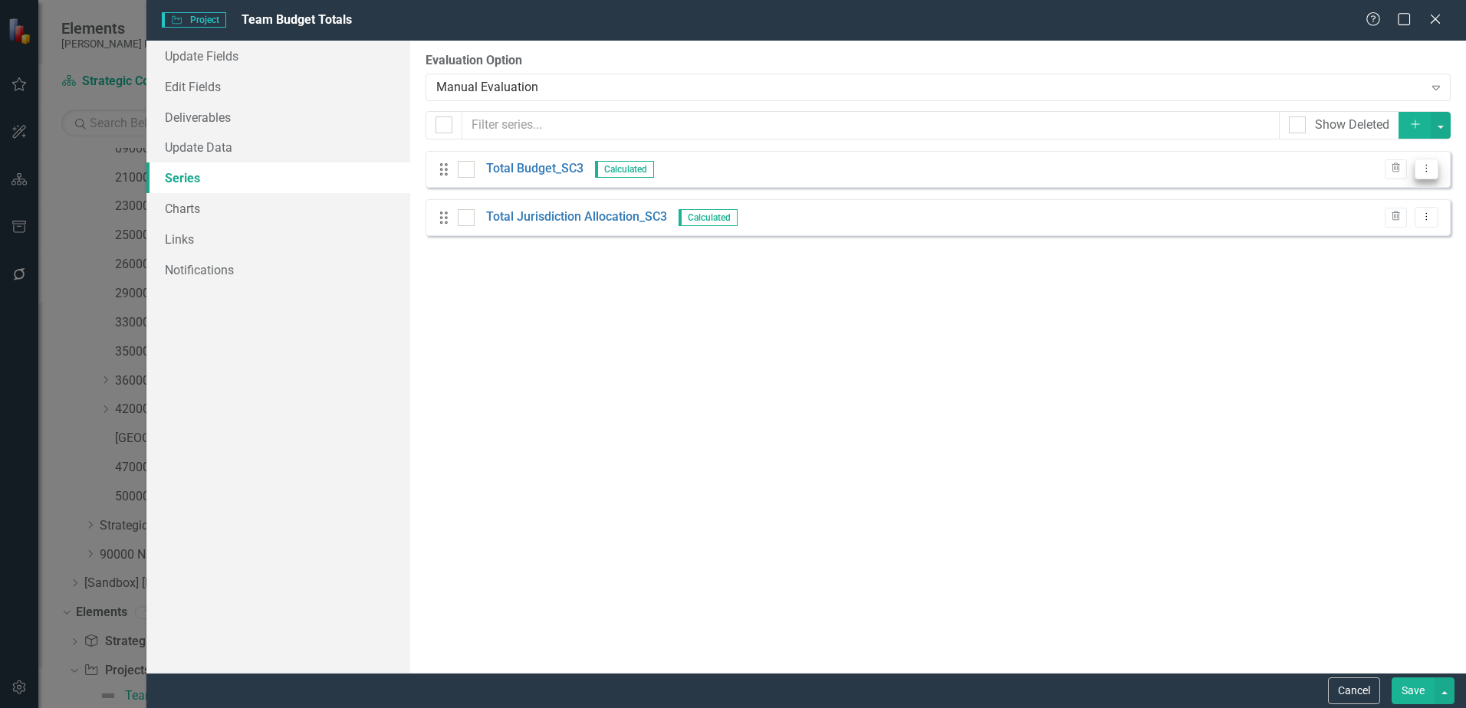
click at [1431, 169] on icon "Dropdown Menu" at bounding box center [1426, 168] width 13 height 10
click at [1402, 190] on link "Edit Edit Measure Series" at bounding box center [1350, 194] width 174 height 28
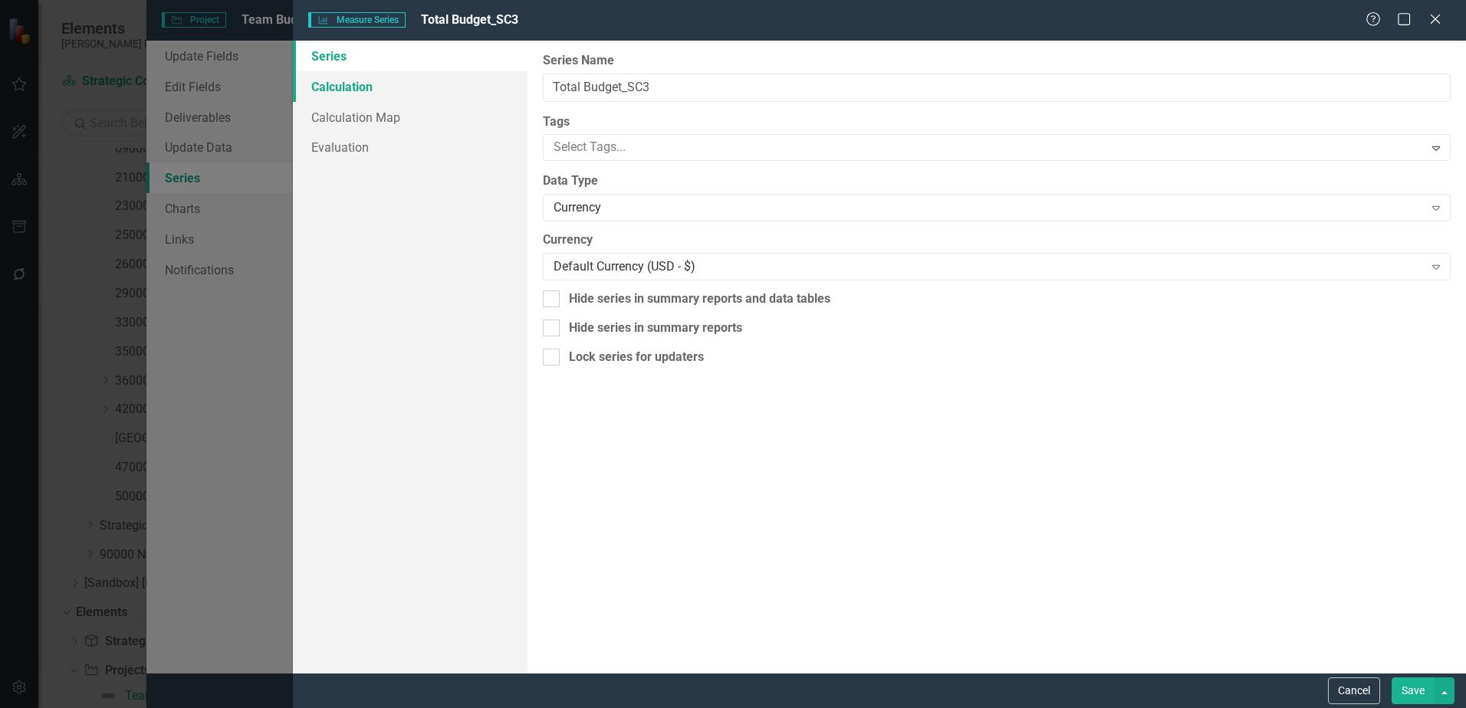
click at [385, 92] on link "Calculation" at bounding box center [410, 86] width 235 height 31
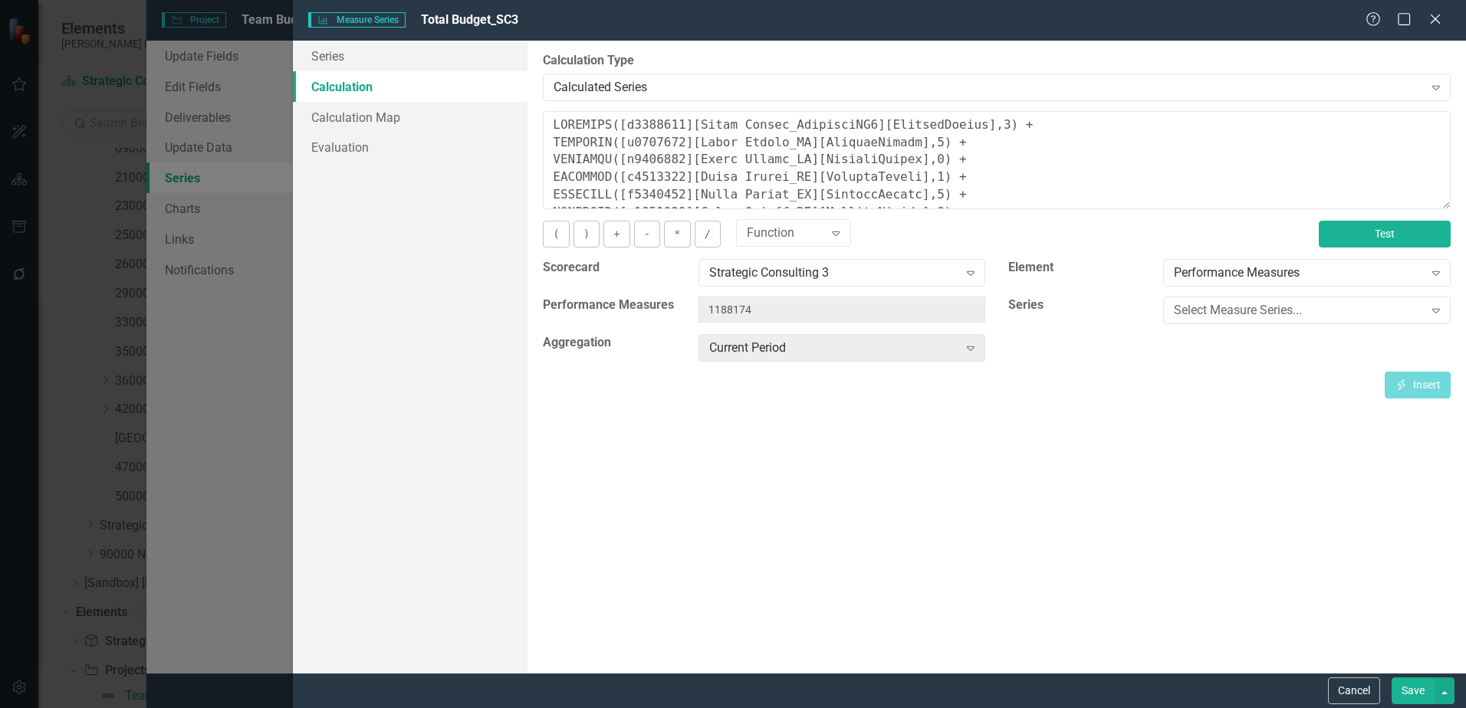
click at [1404, 226] on button "Test" at bounding box center [1385, 234] width 132 height 27
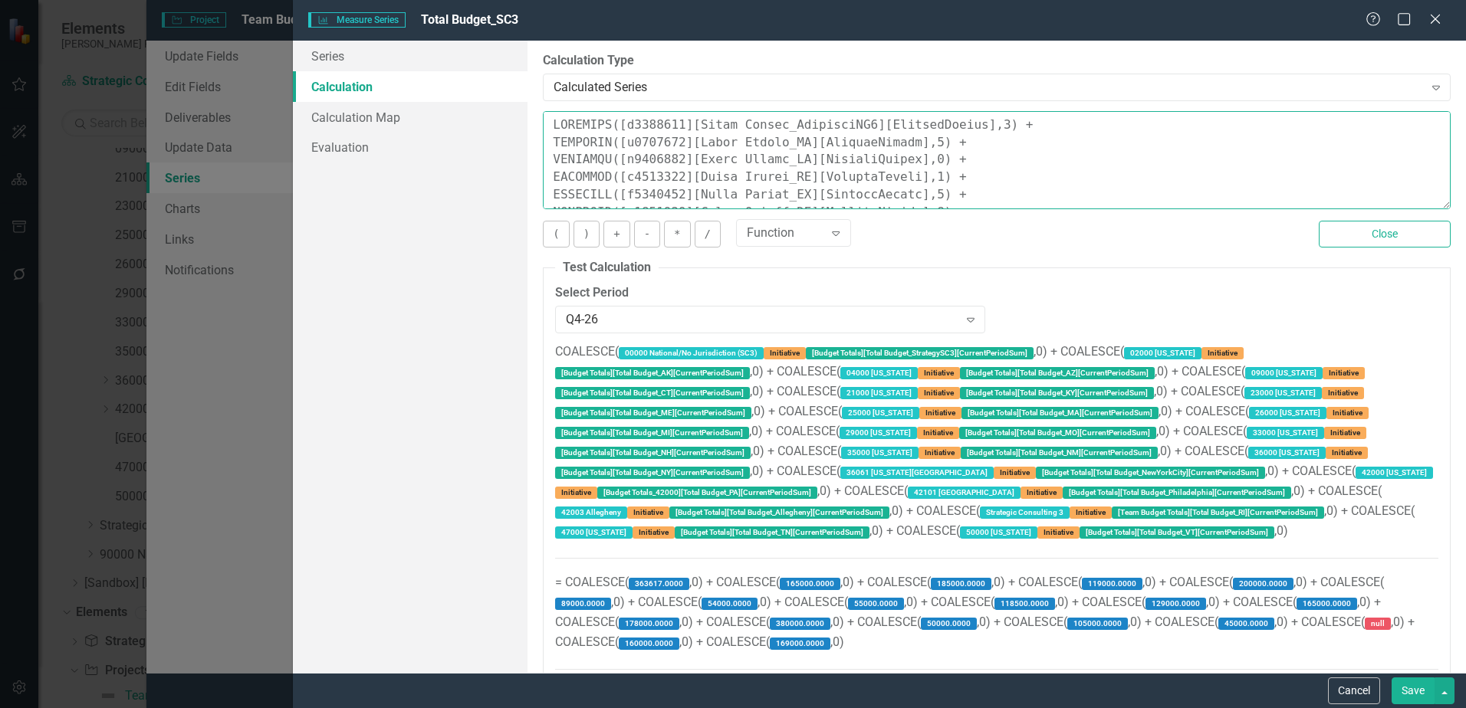
click at [848, 158] on textarea at bounding box center [997, 160] width 908 height 98
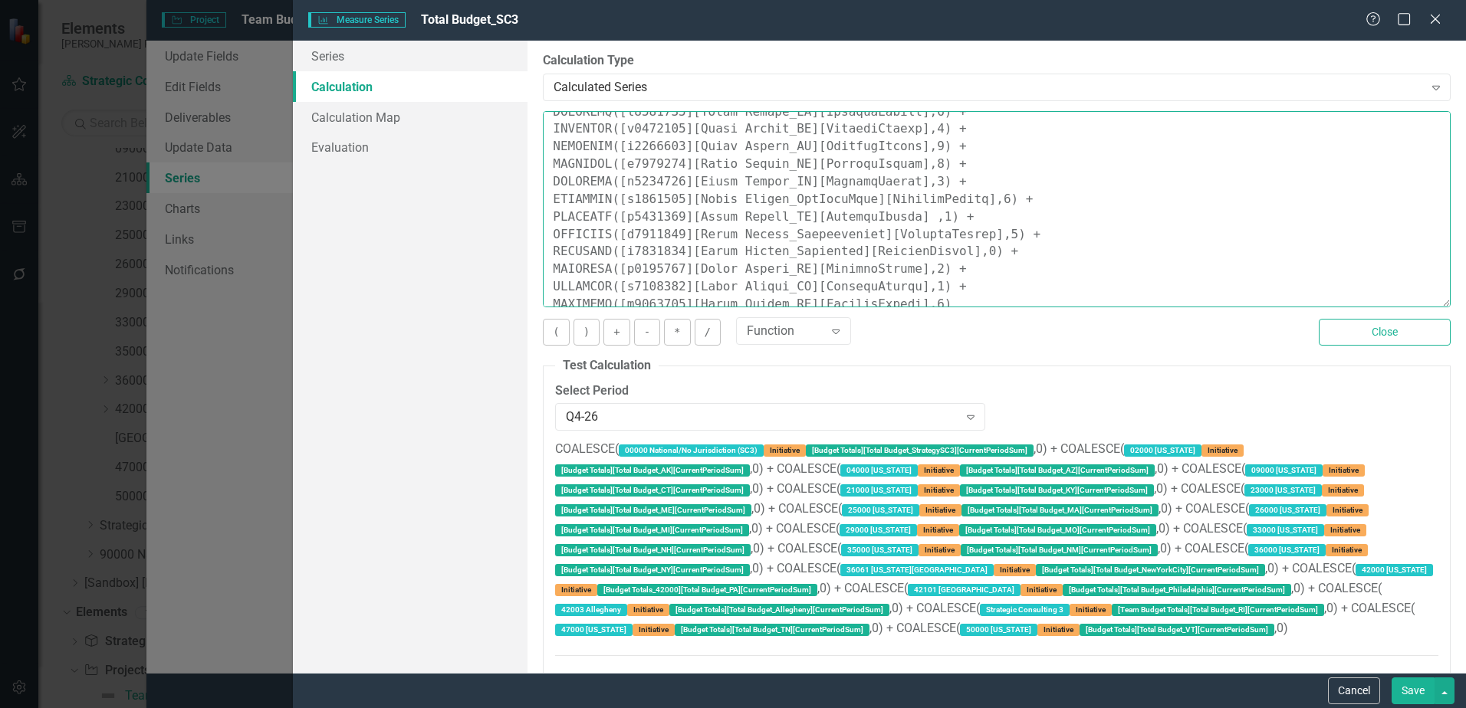
scroll to position [126, 0]
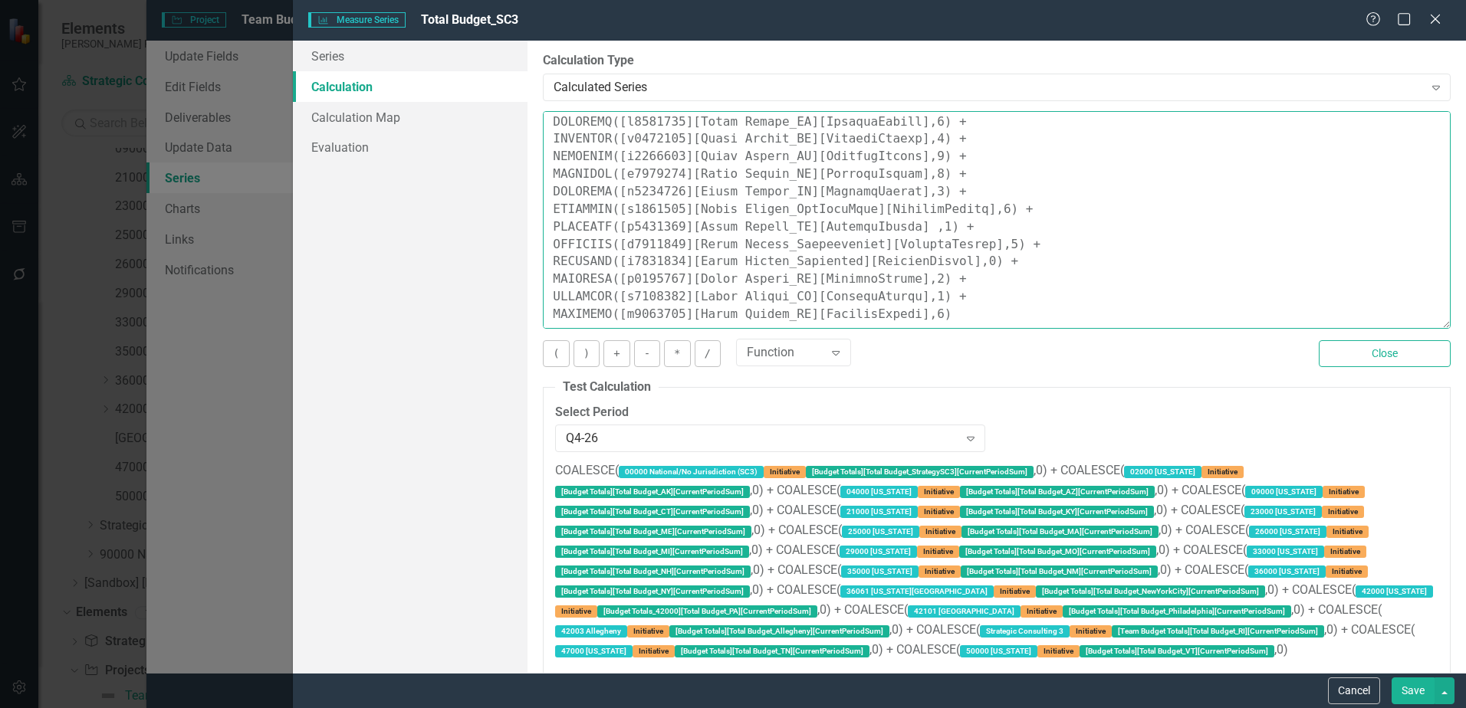
drag, startPoint x: 1432, startPoint y: 204, endPoint x: 1425, endPoint y: 323, distance: 119.0
click at [1425, 323] on textarea at bounding box center [997, 220] width 908 height 218
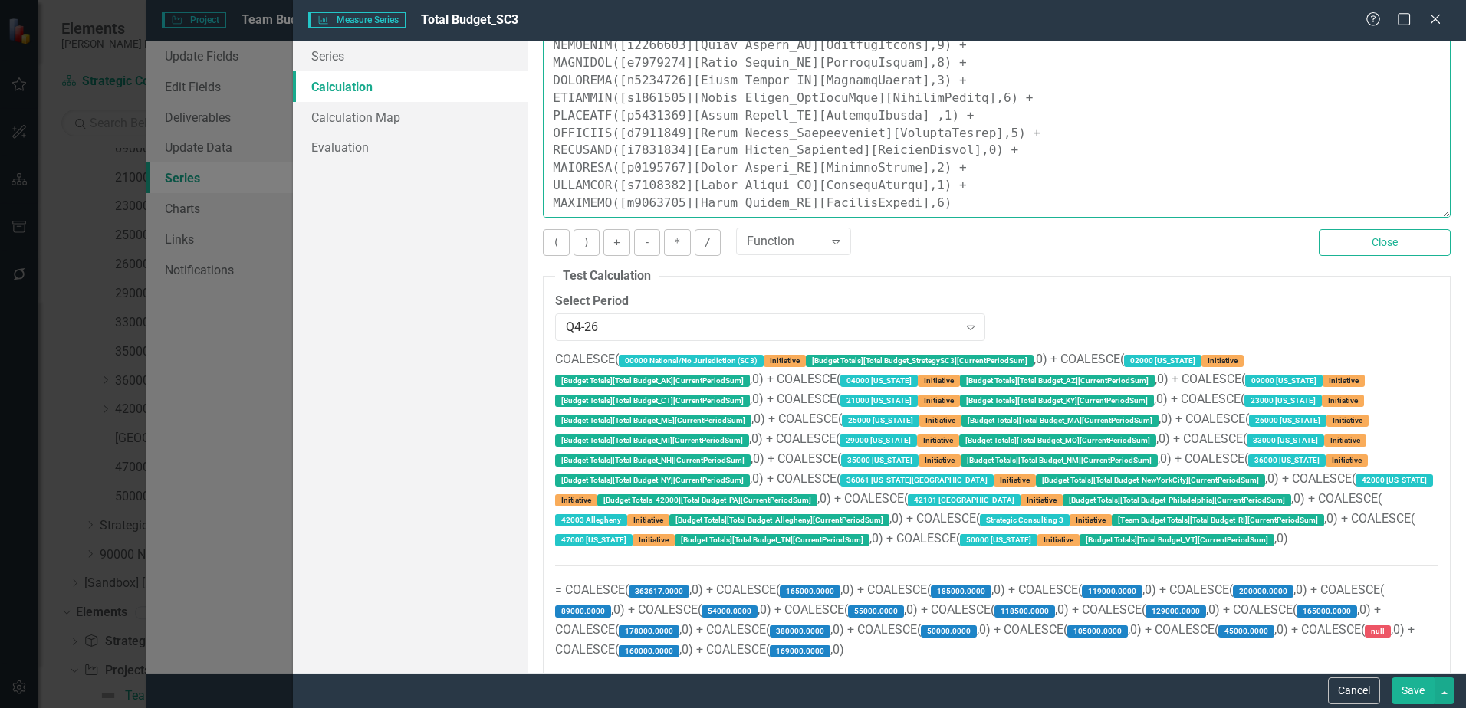
scroll to position [77, 0]
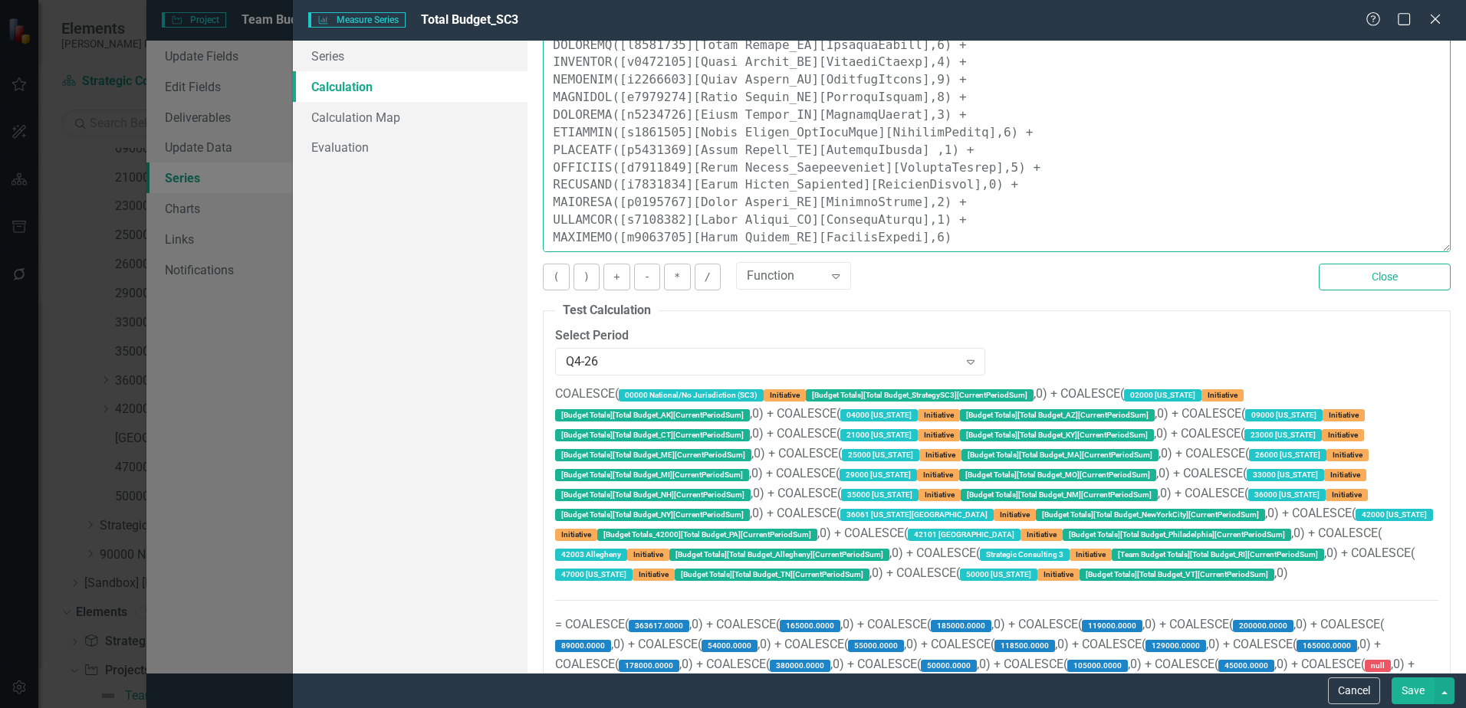
click at [672, 204] on textarea at bounding box center [997, 143] width 908 height 218
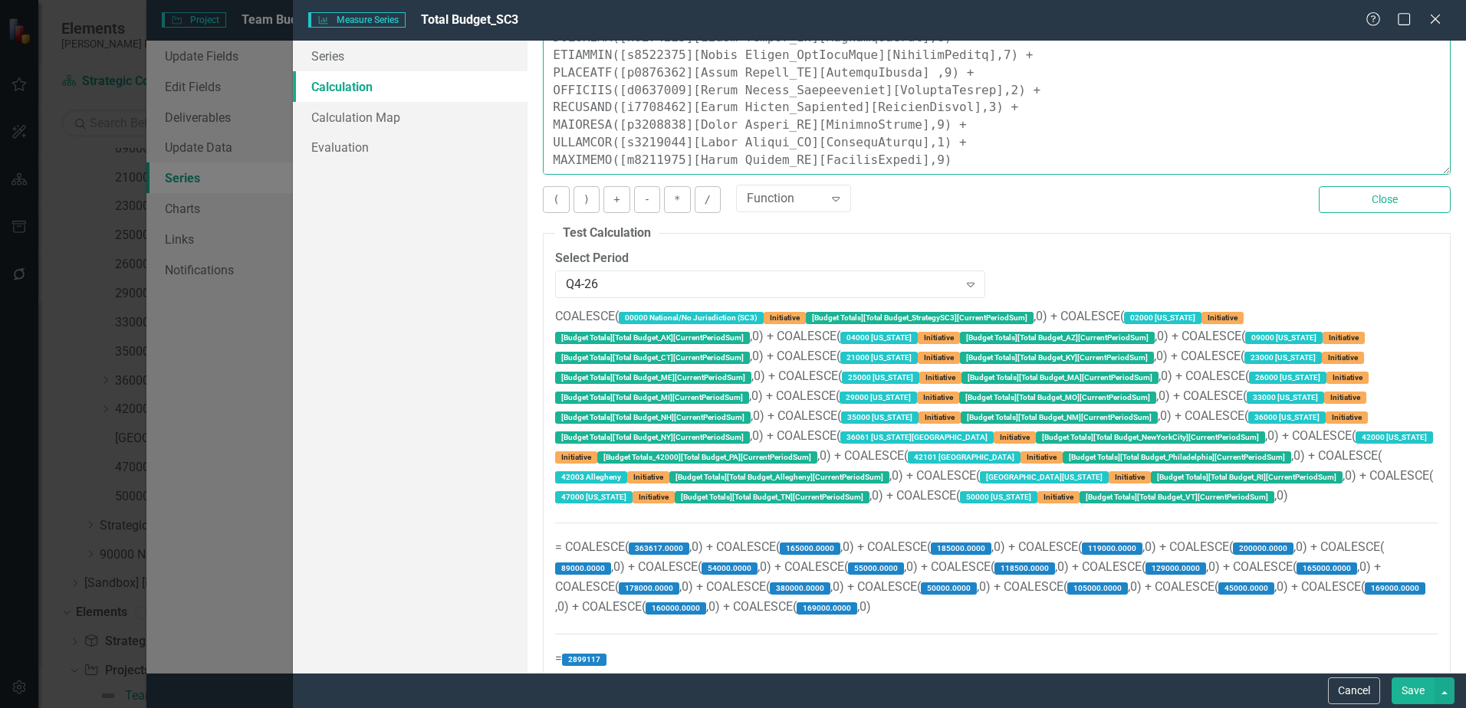
scroll to position [171, 0]
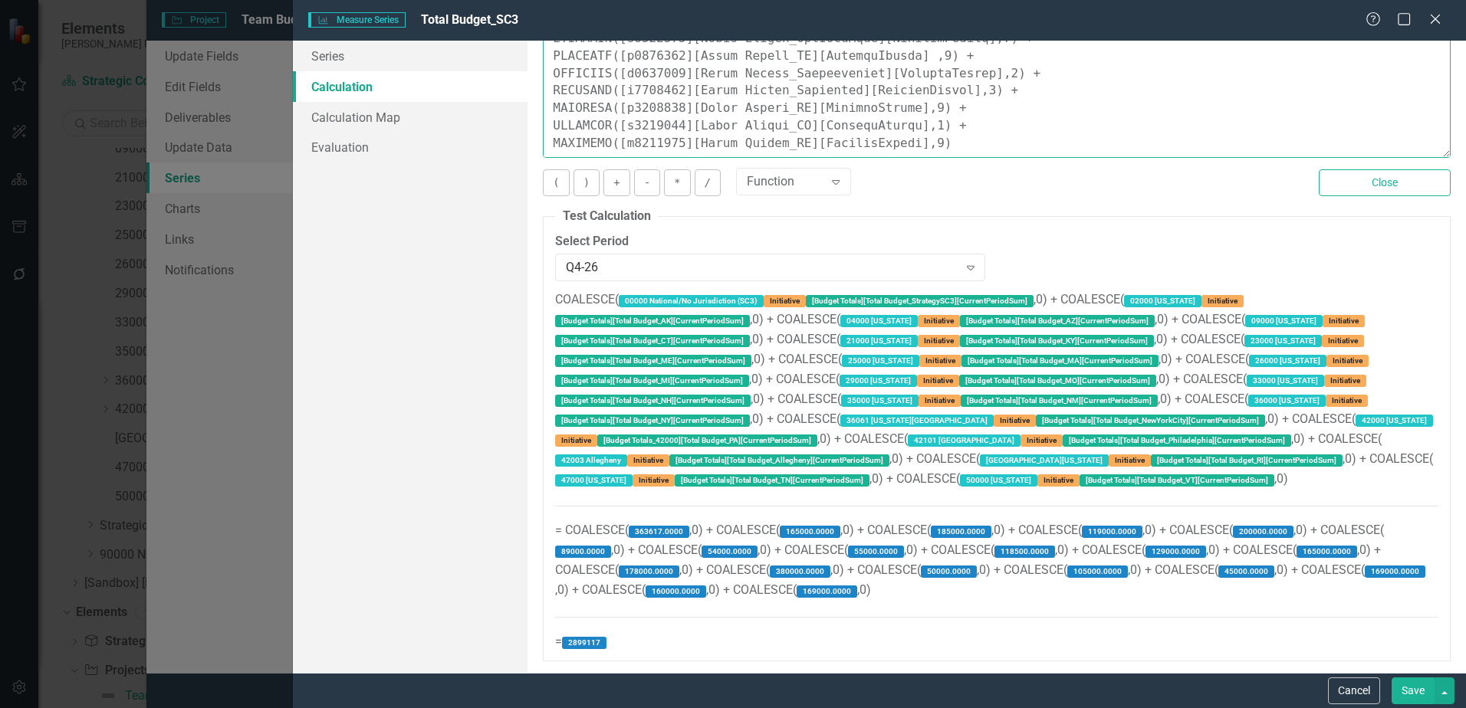
type textarea "COALESCE([m1294260][Total Budget_StrategySC3][CurrentPeriod],0) + COALESCE([m11…"
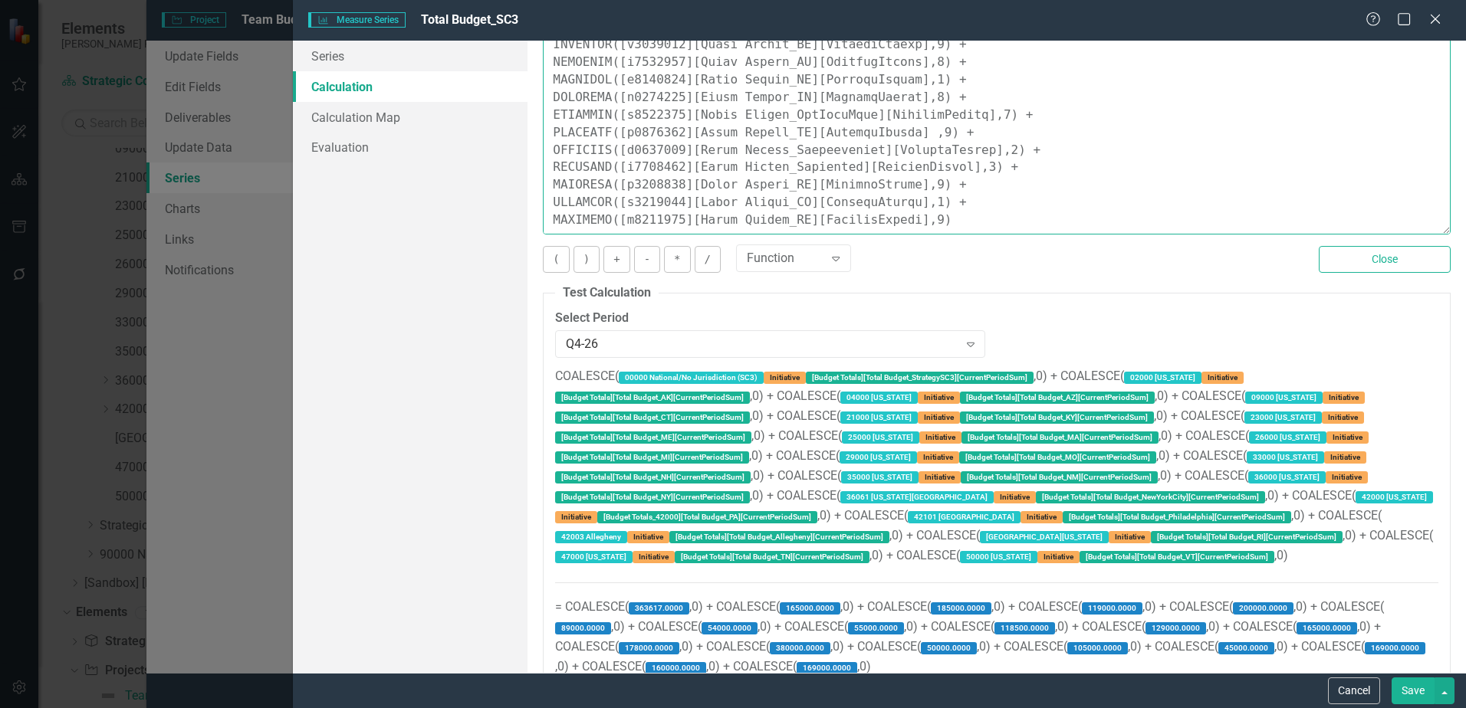
drag, startPoint x: 938, startPoint y: 186, endPoint x: 551, endPoint y: 184, distance: 387.2
click at [551, 184] on textarea at bounding box center [997, 126] width 908 height 218
click at [1415, 690] on button "Save" at bounding box center [1412, 691] width 43 height 27
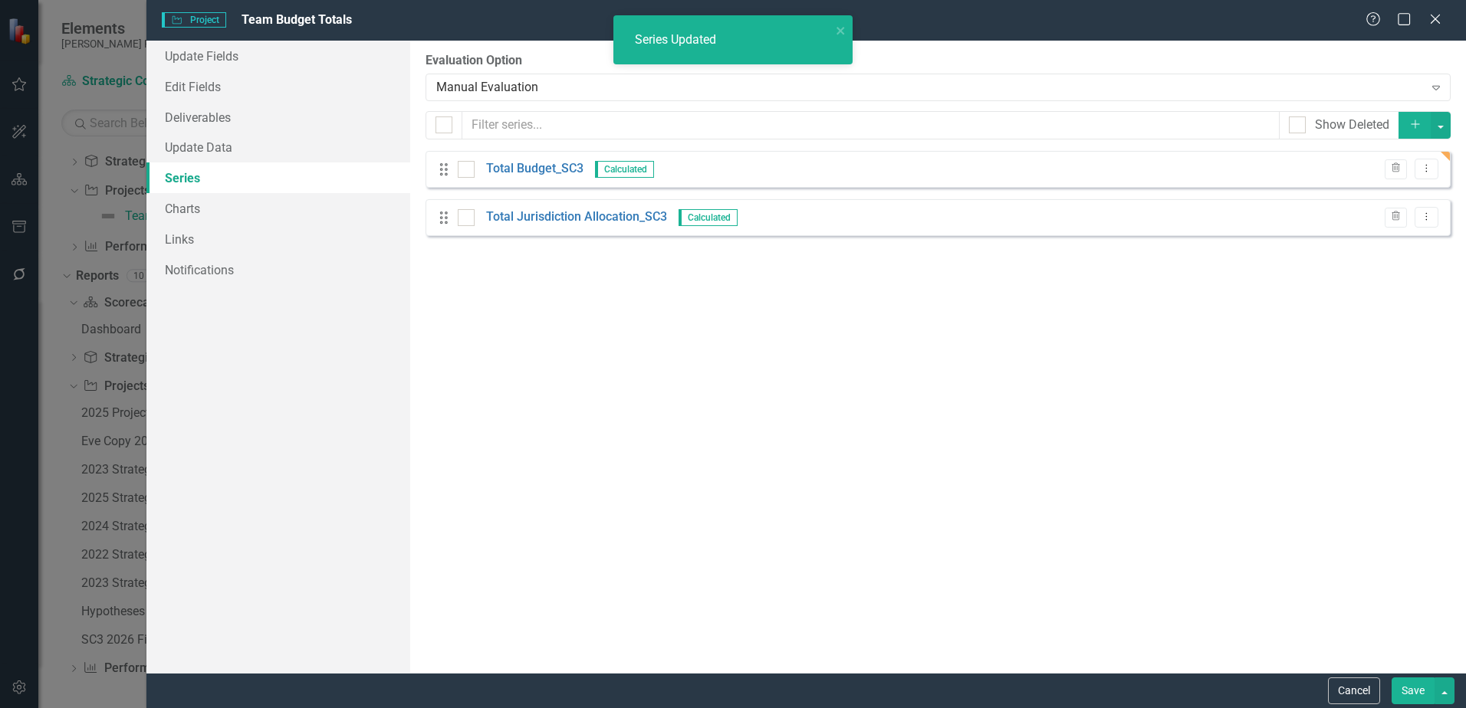
scroll to position [70, 0]
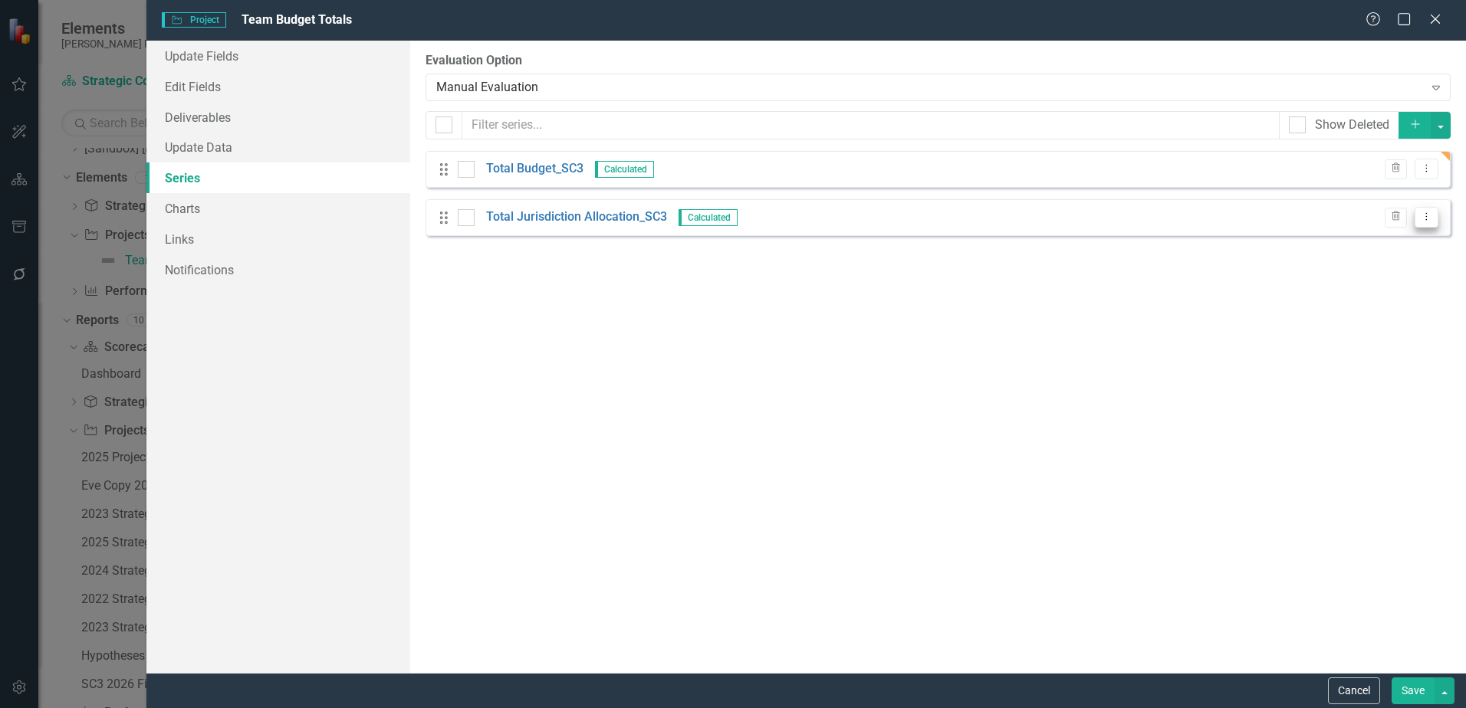
click at [1420, 218] on icon "Dropdown Menu" at bounding box center [1426, 217] width 13 height 10
click at [1393, 245] on link "Edit Edit Measure Series" at bounding box center [1350, 242] width 174 height 28
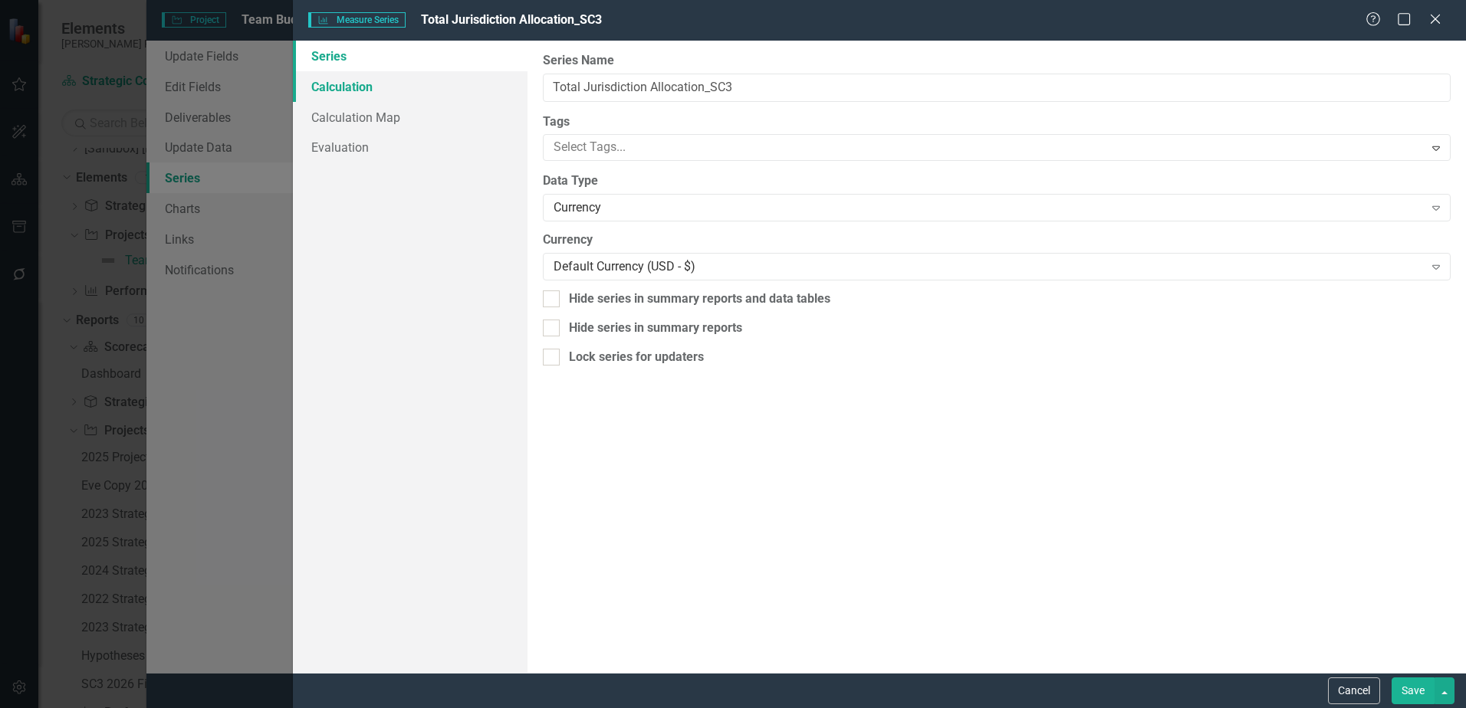
click at [367, 88] on link "Calculation" at bounding box center [410, 86] width 235 height 31
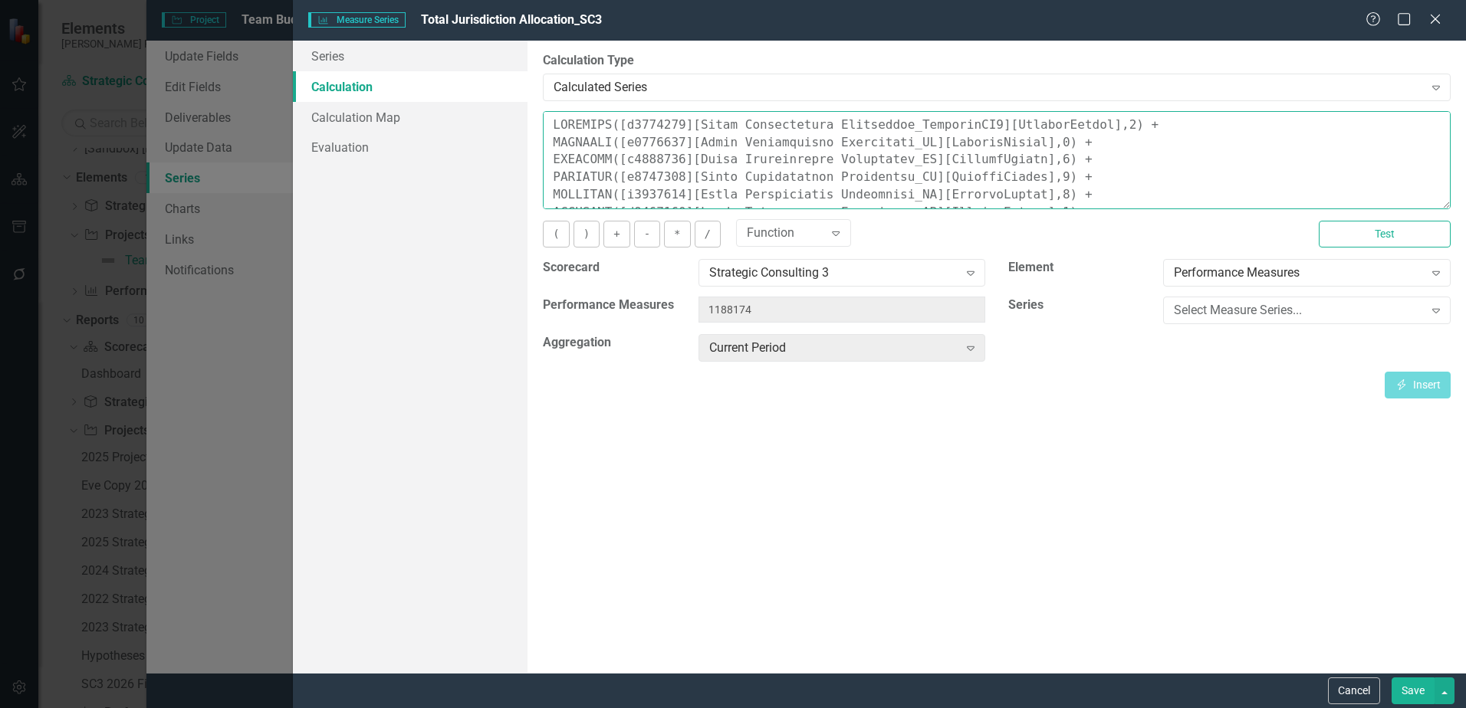
click at [1097, 153] on textarea at bounding box center [997, 160] width 908 height 98
click at [1090, 176] on textarea at bounding box center [997, 160] width 908 height 98
click at [1401, 235] on button "Test" at bounding box center [1385, 234] width 132 height 27
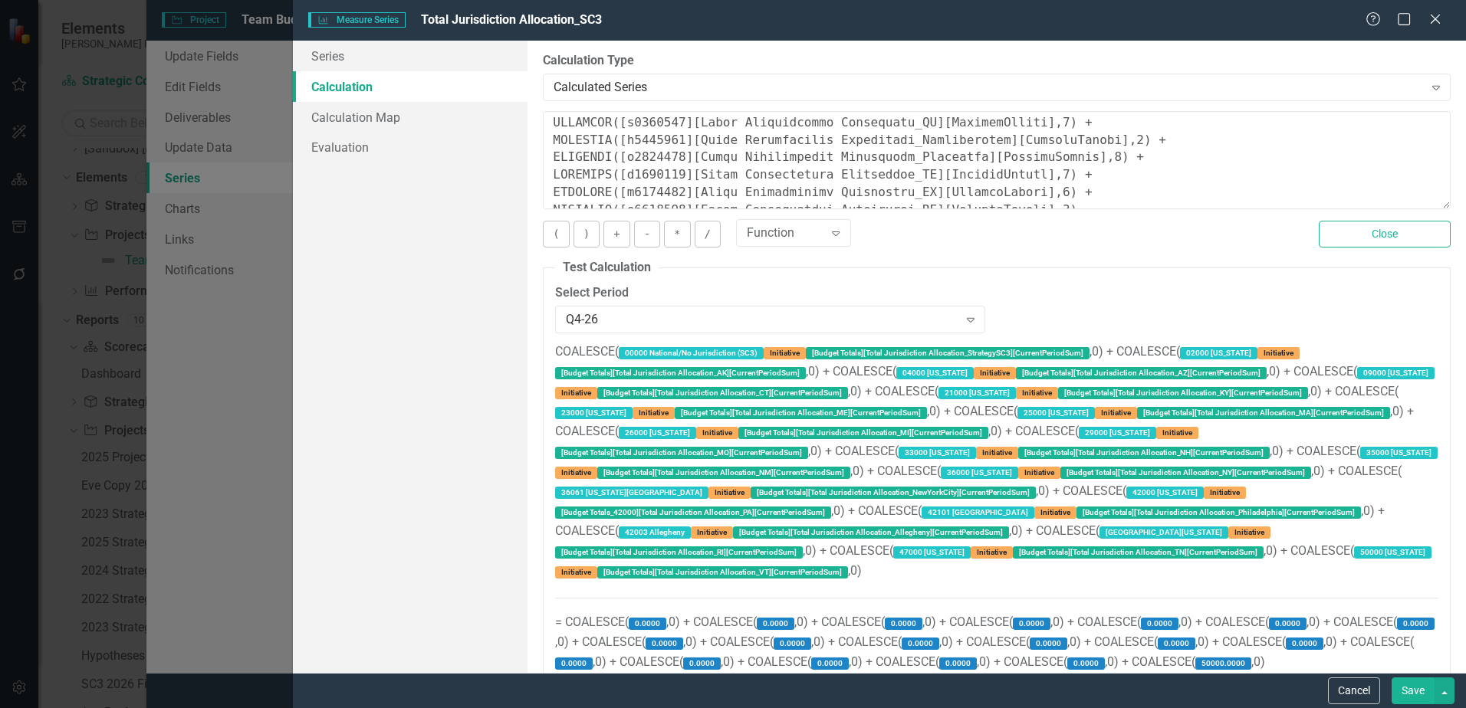
scroll to position [245, 0]
drag, startPoint x: 1064, startPoint y: 164, endPoint x: 551, endPoint y: 166, distance: 512.9
click at [551, 166] on textarea at bounding box center [997, 160] width 908 height 98
click at [1216, 205] on textarea at bounding box center [997, 160] width 908 height 98
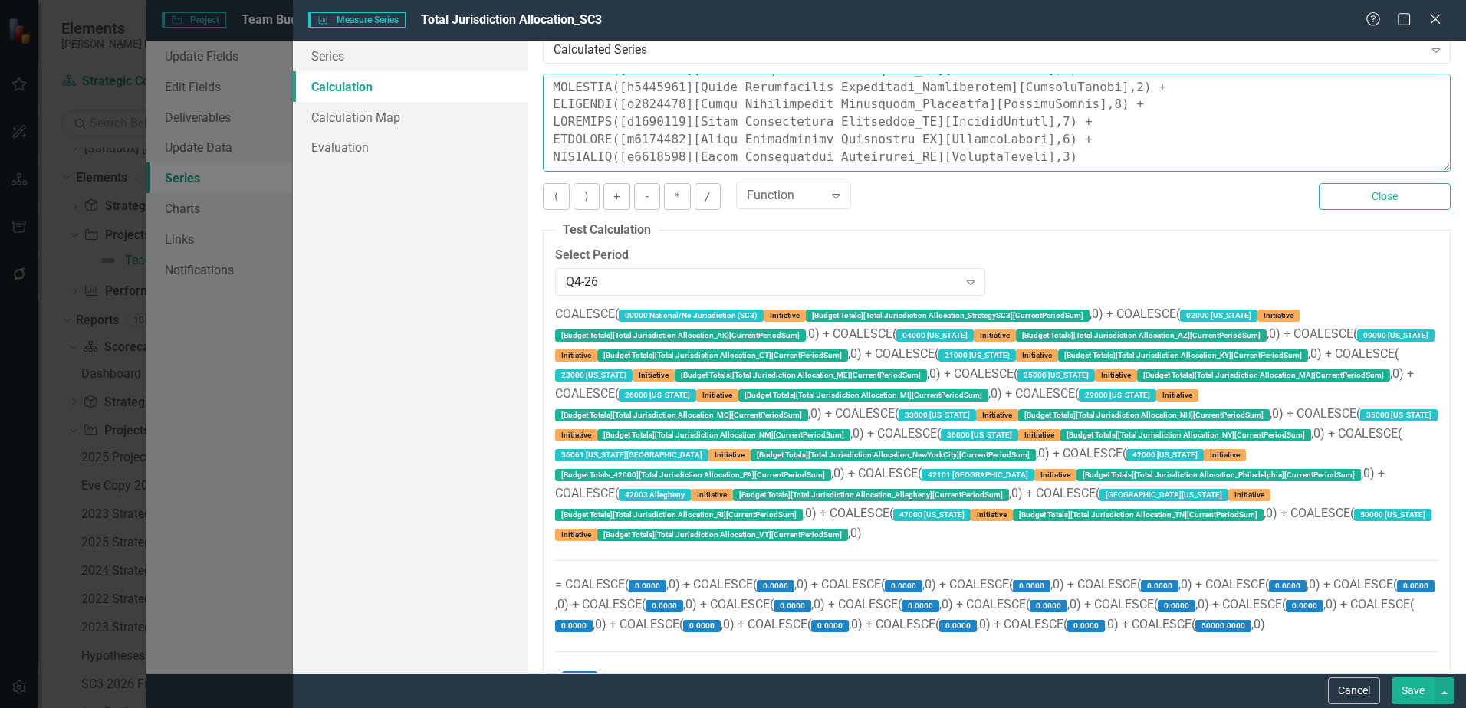
scroll to position [72, 0]
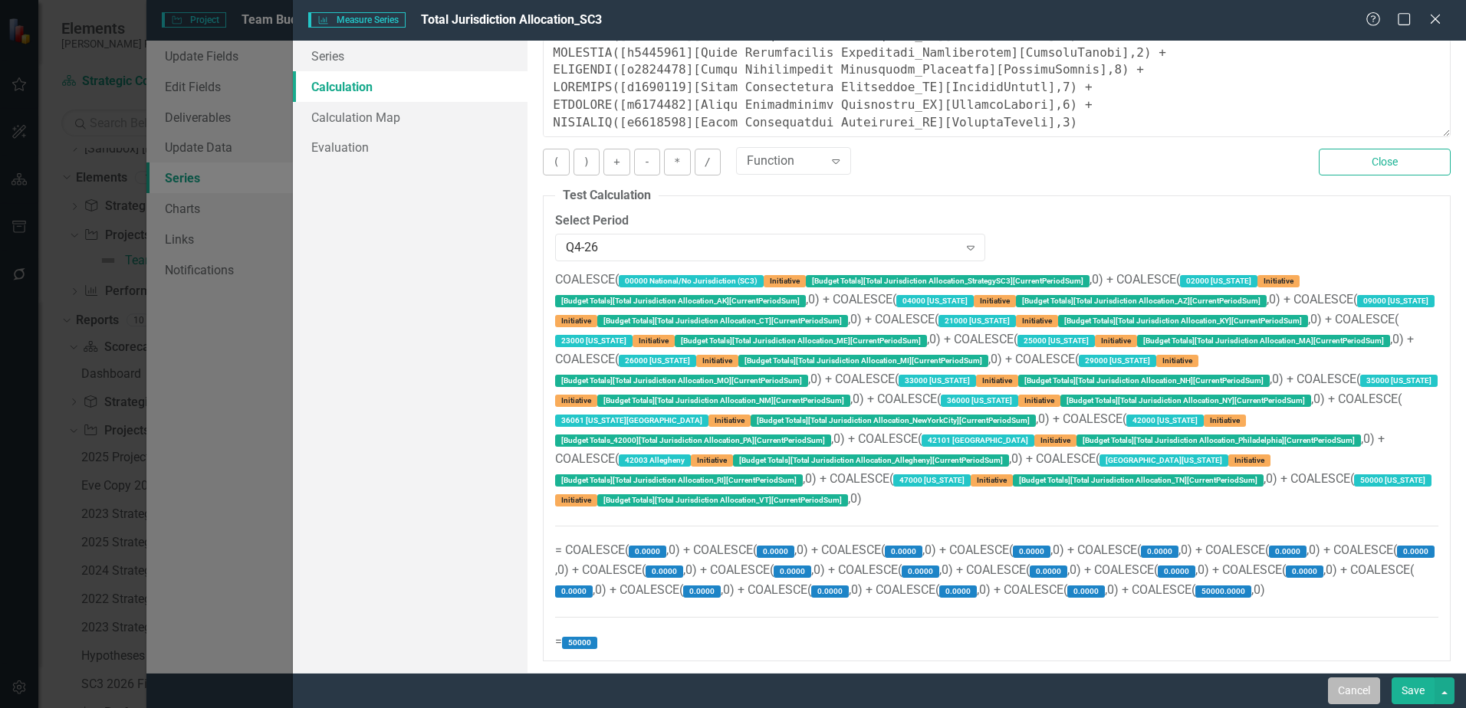
click at [1357, 687] on button "Cancel" at bounding box center [1354, 691] width 52 height 27
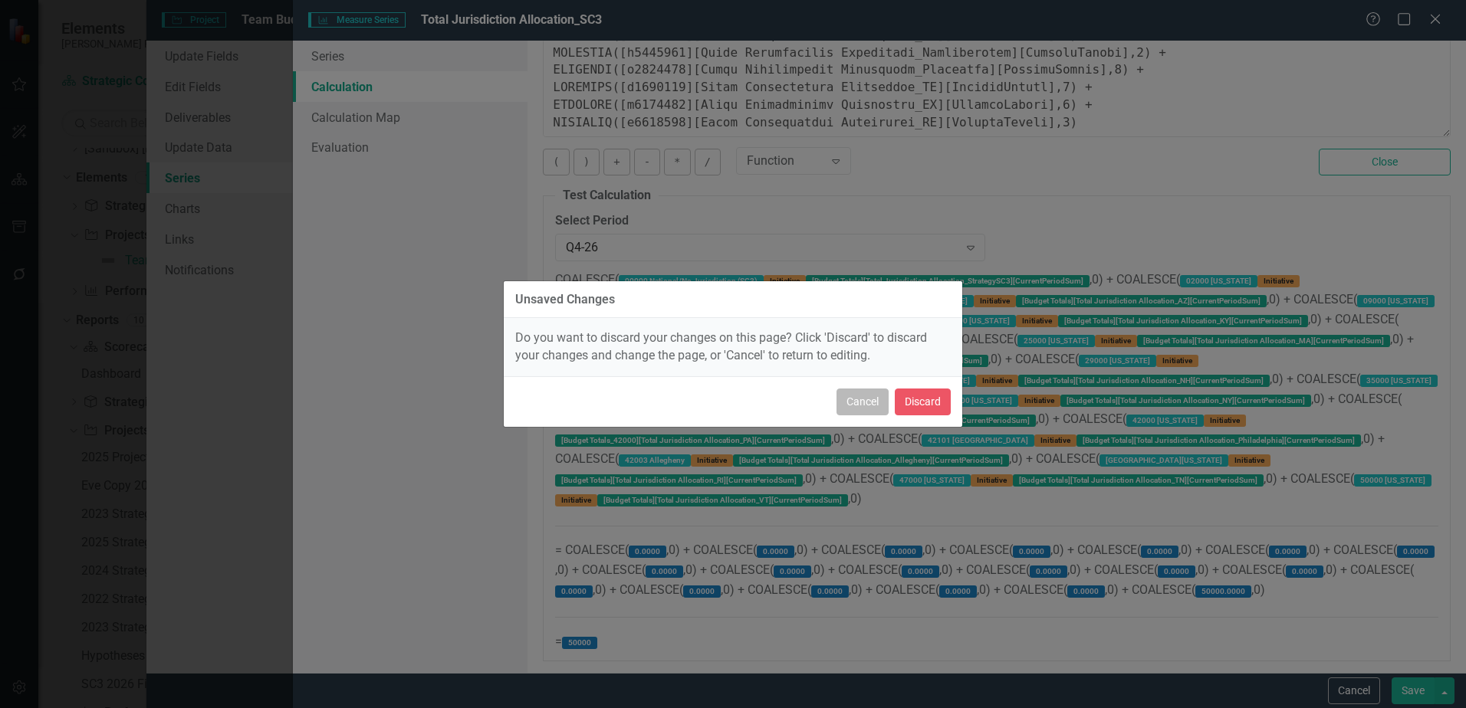
click at [884, 403] on button "Cancel" at bounding box center [862, 402] width 52 height 27
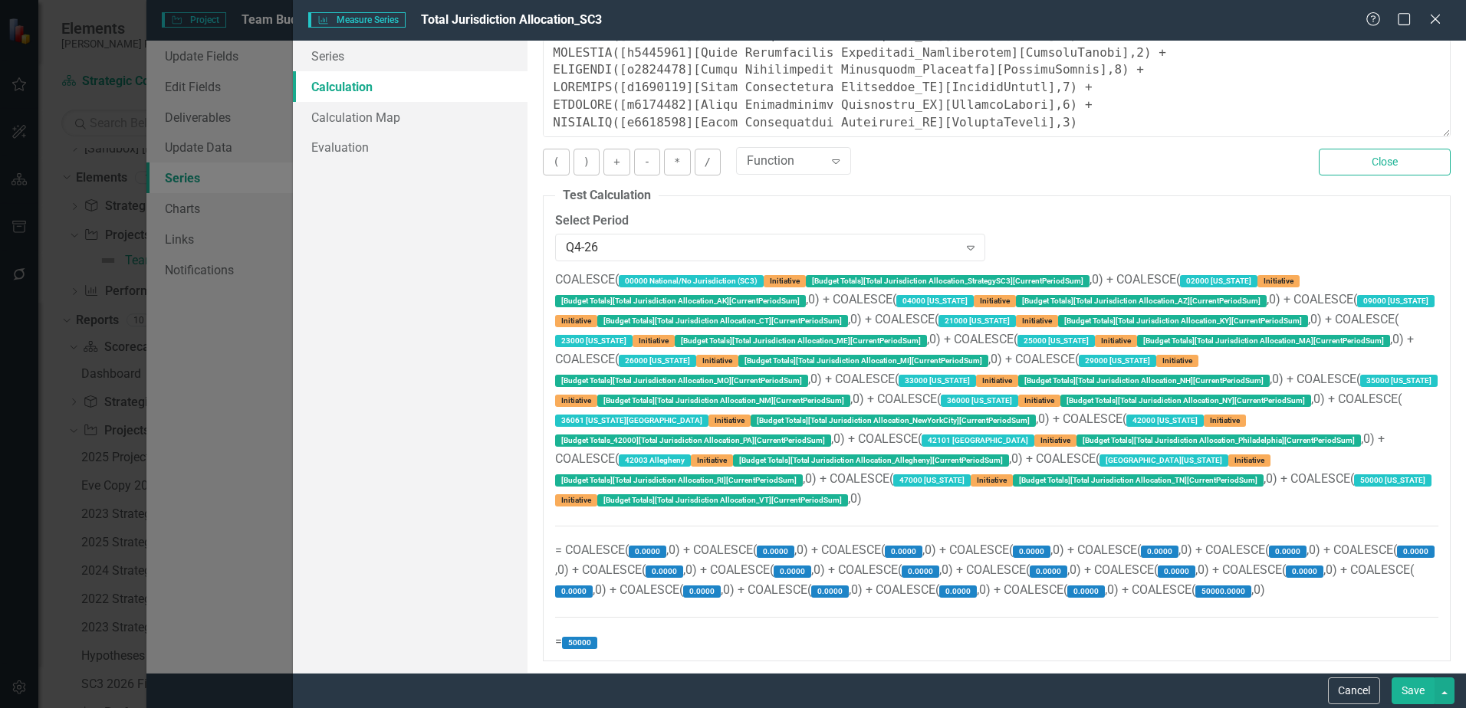
click at [1420, 694] on button "Save" at bounding box center [1412, 691] width 43 height 27
